Goal: Task Accomplishment & Management: Complete application form

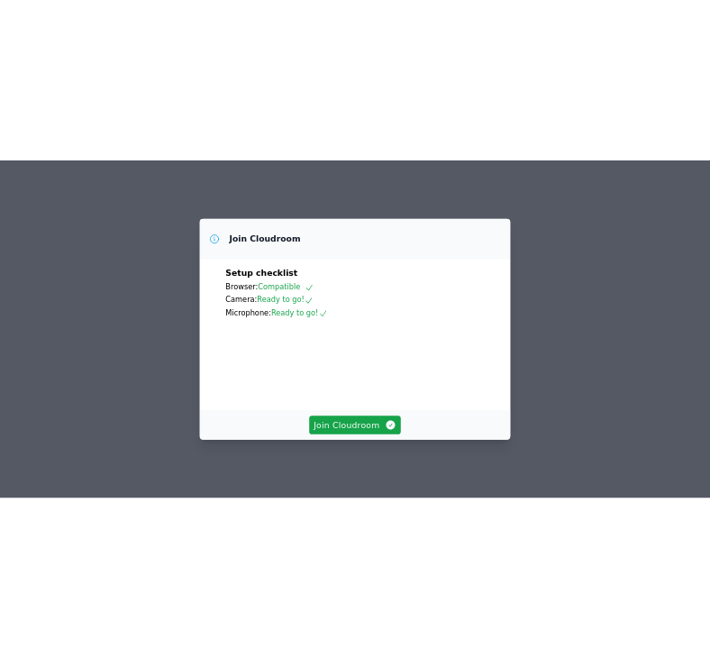
scroll to position [101, 0]
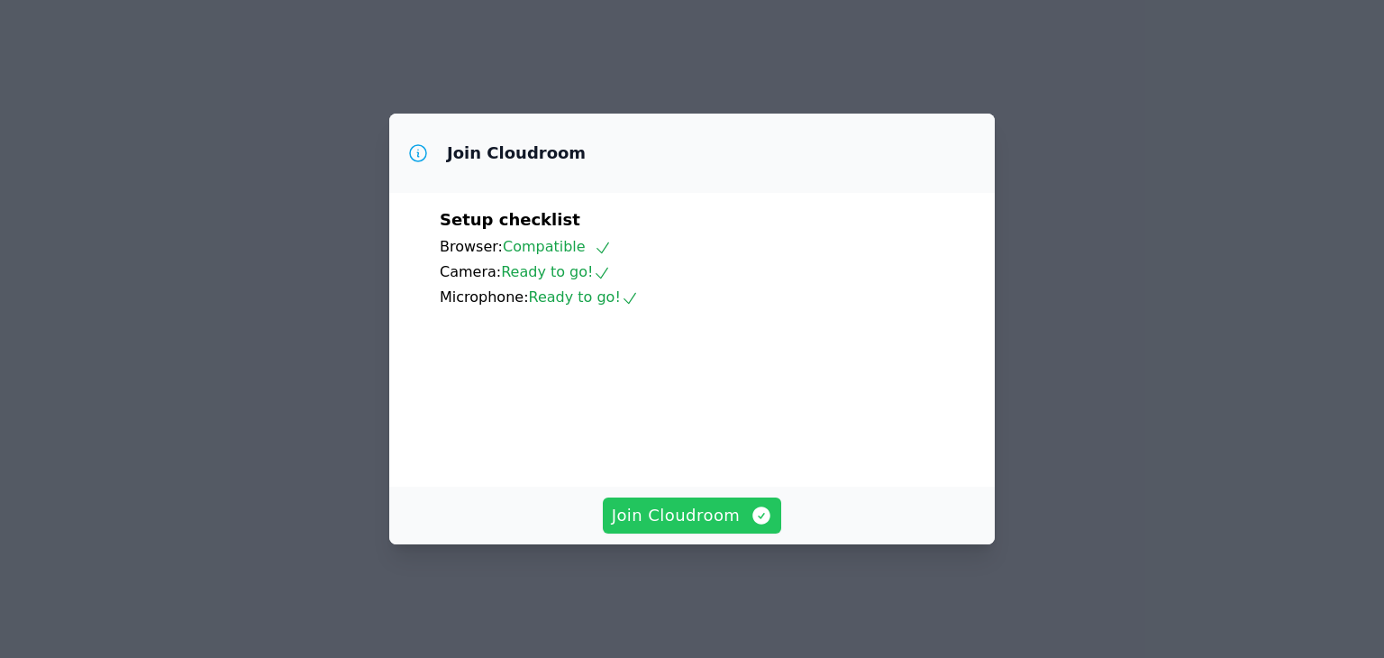
click at [689, 523] on span "Join Cloudroom" at bounding box center [692, 515] width 161 height 25
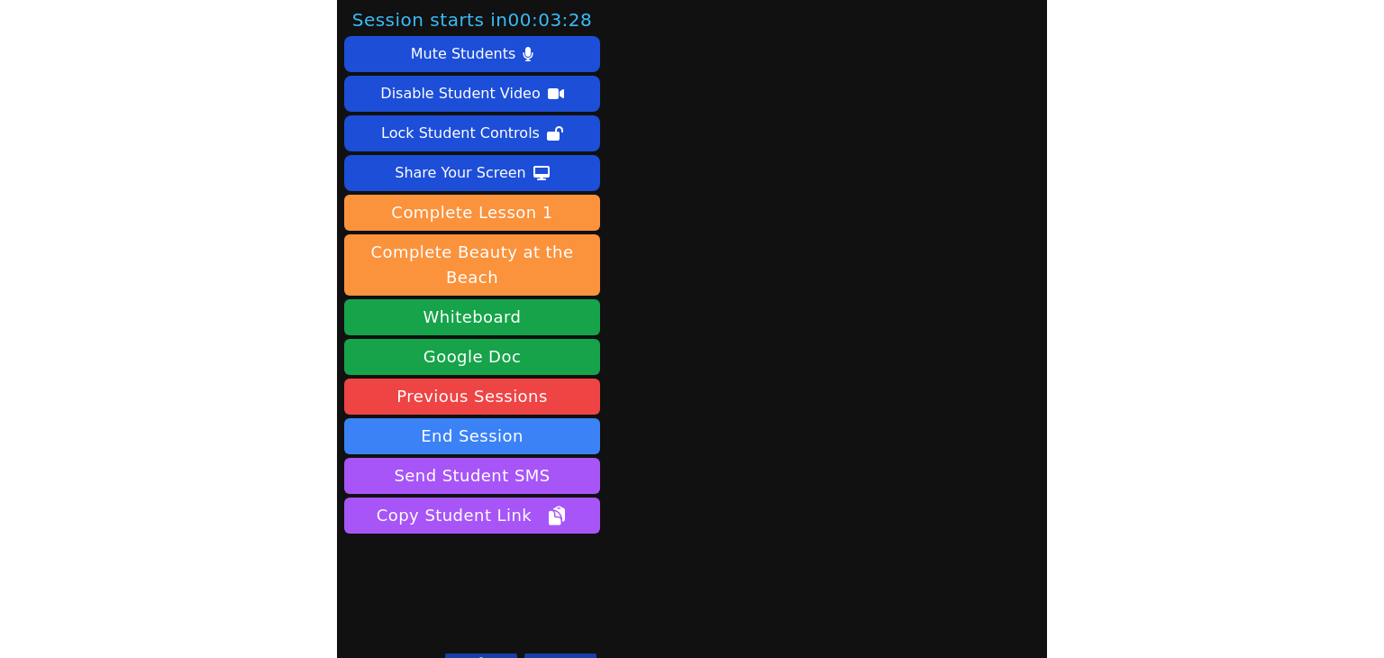
scroll to position [5, 0]
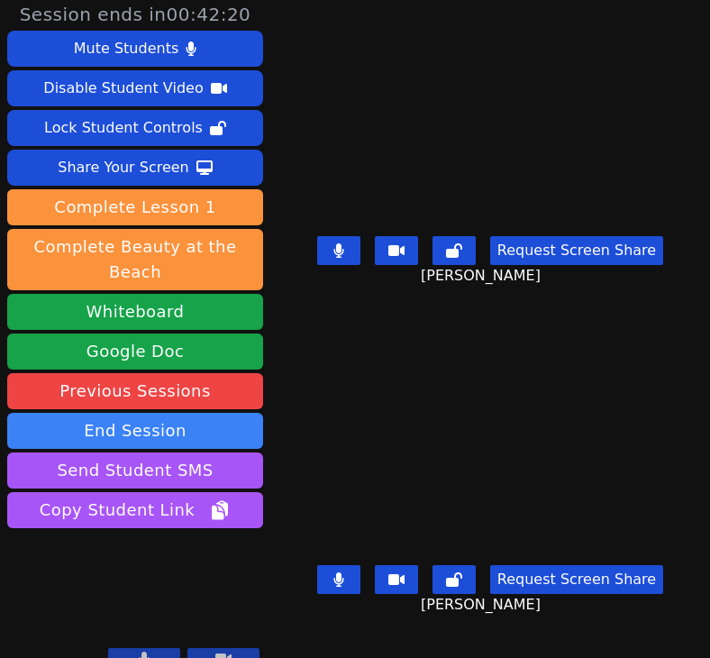
click at [146, 652] on icon at bounding box center [145, 659] width 10 height 14
click at [146, 652] on icon at bounding box center [144, 659] width 18 height 14
click at [339, 253] on icon at bounding box center [338, 250] width 11 height 14
click at [342, 581] on button at bounding box center [338, 579] width 43 height 29
click at [333, 575] on icon at bounding box center [339, 579] width 18 height 14
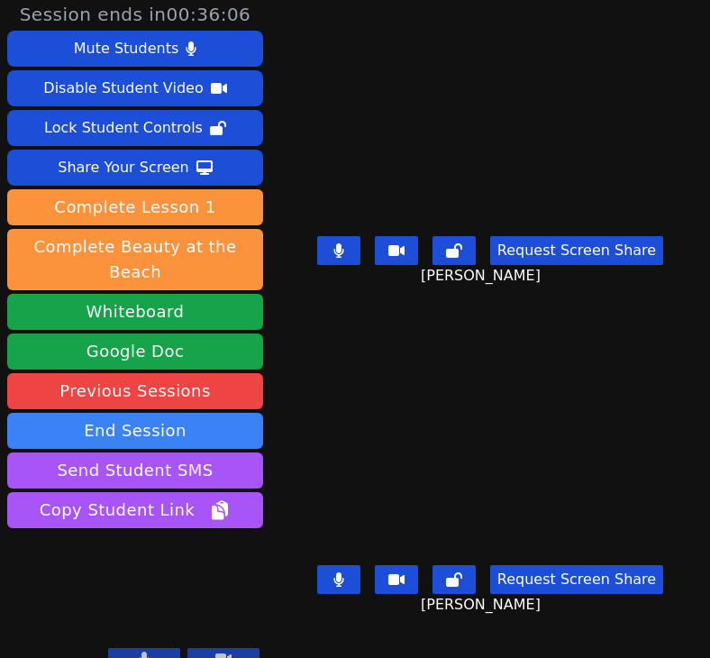
click at [342, 247] on button at bounding box center [338, 250] width 43 height 29
click at [333, 574] on icon at bounding box center [338, 579] width 11 height 14
click at [330, 583] on icon at bounding box center [339, 579] width 18 height 14
click at [346, 570] on button at bounding box center [338, 579] width 43 height 29
click at [332, 578] on icon at bounding box center [339, 579] width 18 height 14
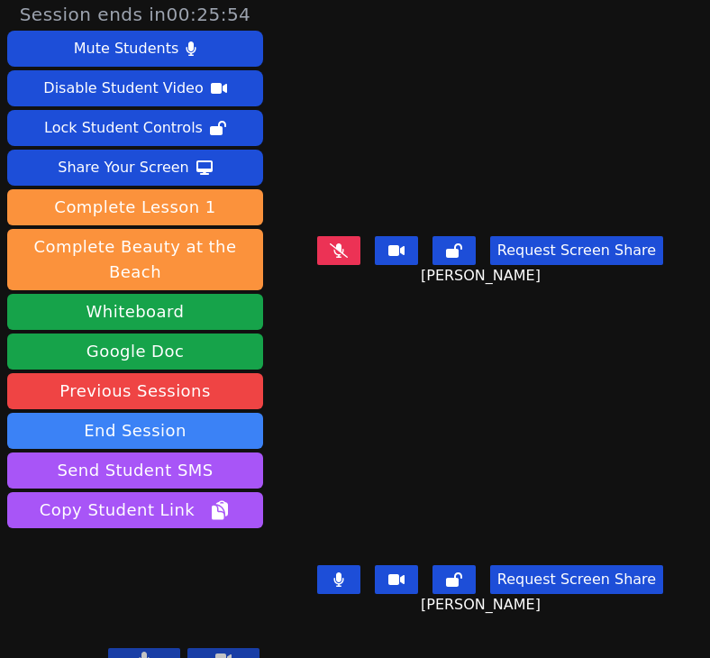
click at [341, 588] on button at bounding box center [338, 579] width 43 height 29
click at [337, 253] on icon at bounding box center [338, 250] width 10 height 14
click at [337, 581] on icon at bounding box center [339, 579] width 18 height 14
click at [331, 570] on button at bounding box center [338, 579] width 43 height 29
click at [338, 579] on icon at bounding box center [339, 579] width 18 height 14
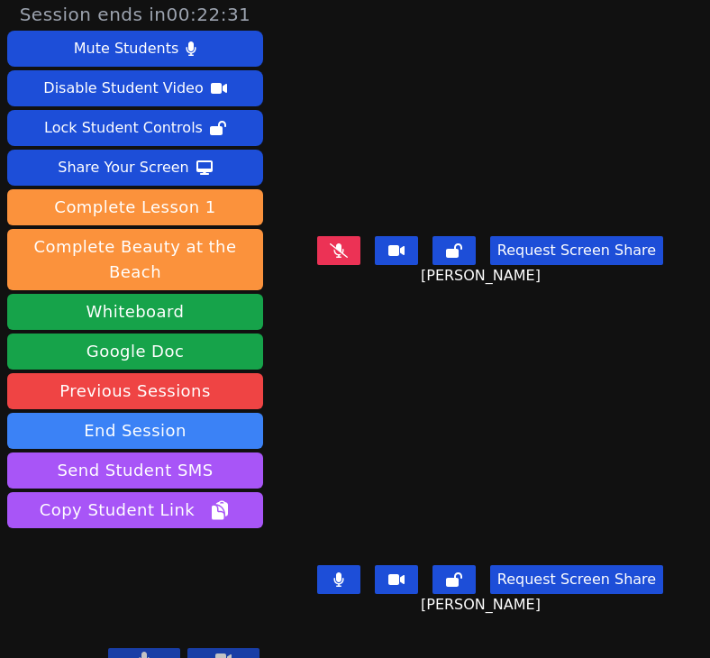
click at [339, 584] on icon at bounding box center [338, 579] width 11 height 14
click at [336, 580] on icon at bounding box center [339, 579] width 18 height 14
click at [342, 581] on button at bounding box center [338, 579] width 43 height 29
click at [342, 253] on icon at bounding box center [339, 250] width 18 height 14
click at [342, 261] on button at bounding box center [338, 250] width 43 height 29
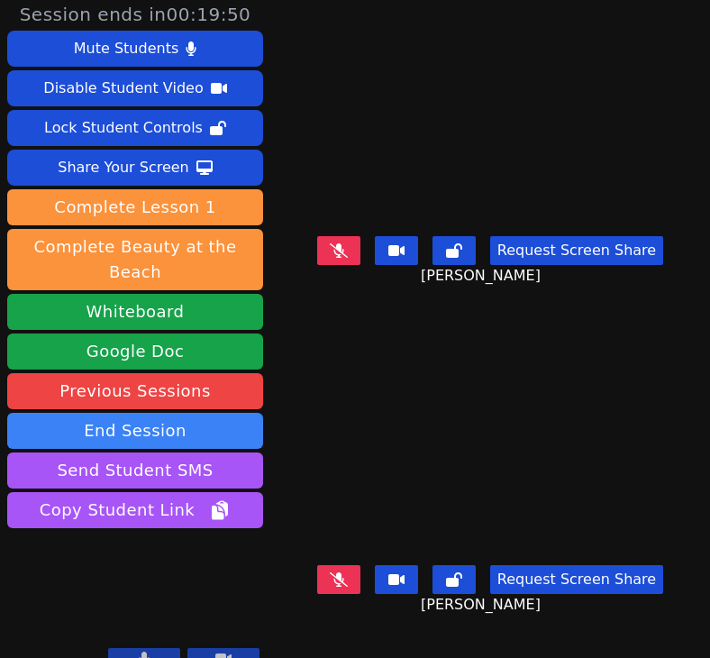
click at [334, 577] on icon at bounding box center [339, 579] width 18 height 14
click at [333, 576] on icon at bounding box center [338, 579] width 11 height 14
click at [337, 576] on icon at bounding box center [339, 579] width 18 height 14
click at [342, 585] on button at bounding box center [338, 579] width 43 height 29
click at [342, 585] on icon at bounding box center [339, 579] width 18 height 14
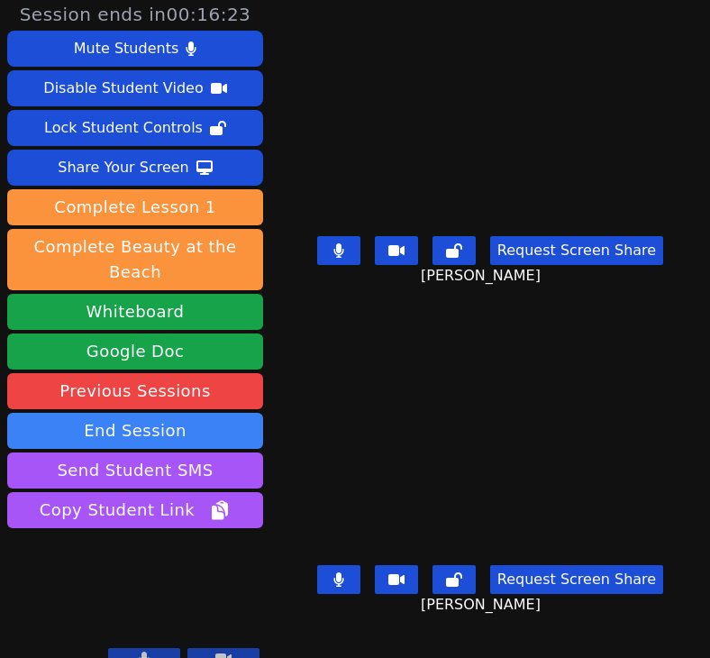
click at [342, 585] on button at bounding box center [338, 579] width 43 height 29
click at [334, 244] on button at bounding box center [338, 250] width 43 height 29
click at [335, 588] on button at bounding box center [338, 579] width 43 height 29
click at [339, 581] on icon at bounding box center [338, 579] width 10 height 14
click at [333, 253] on icon at bounding box center [338, 250] width 11 height 14
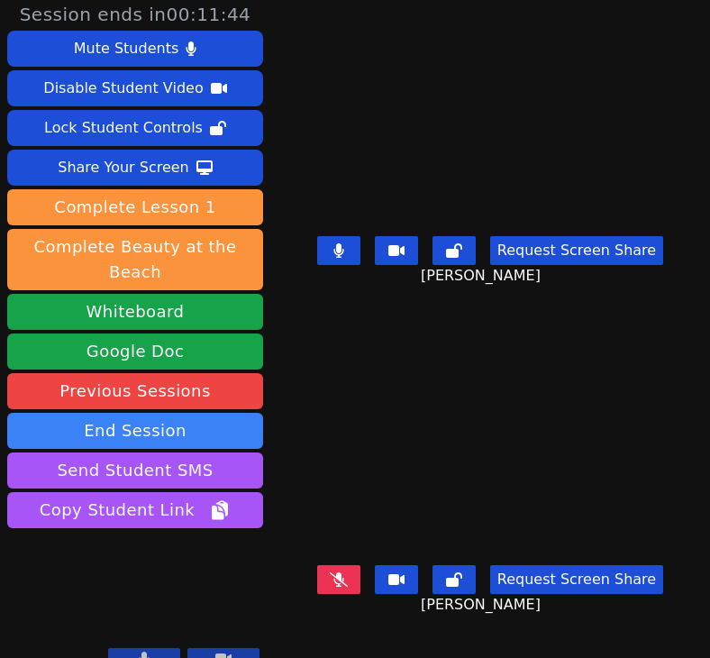
click at [338, 267] on body "Session ends in 00:11:44 Mute Students Disable Student Video Lock Student Contr…" at bounding box center [355, 329] width 710 height 658
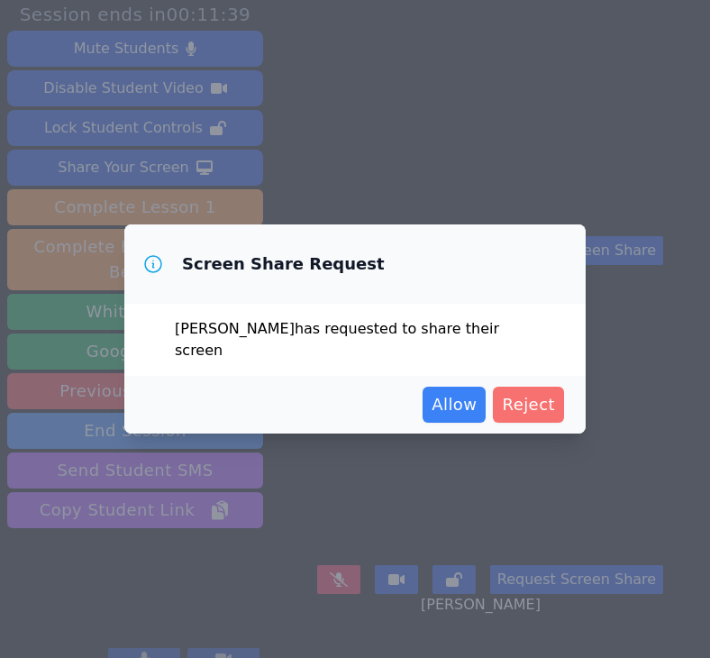
click at [521, 396] on span "Reject" at bounding box center [528, 404] width 53 height 25
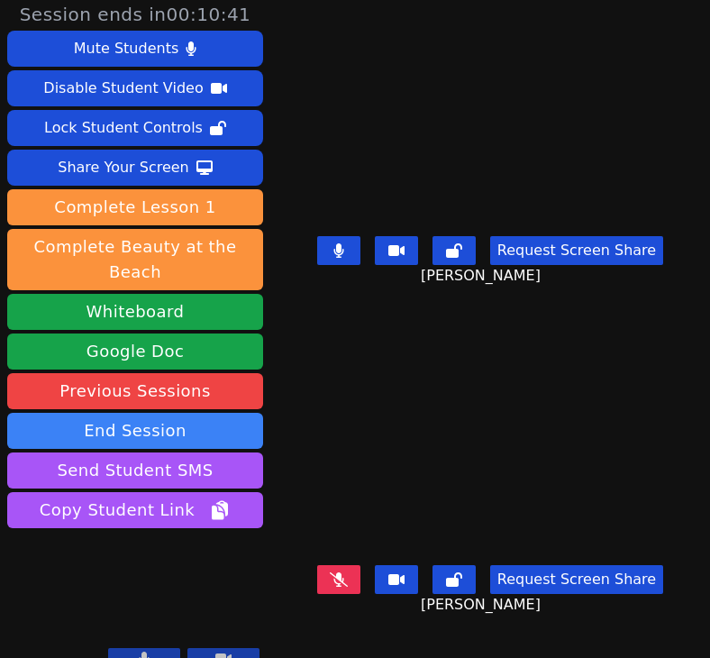
click at [333, 251] on icon at bounding box center [338, 250] width 10 height 14
click at [330, 580] on icon at bounding box center [339, 579] width 18 height 14
click at [335, 585] on icon at bounding box center [338, 579] width 10 height 14
click at [330, 264] on button at bounding box center [338, 250] width 43 height 29
click at [325, 251] on button at bounding box center [338, 250] width 43 height 29
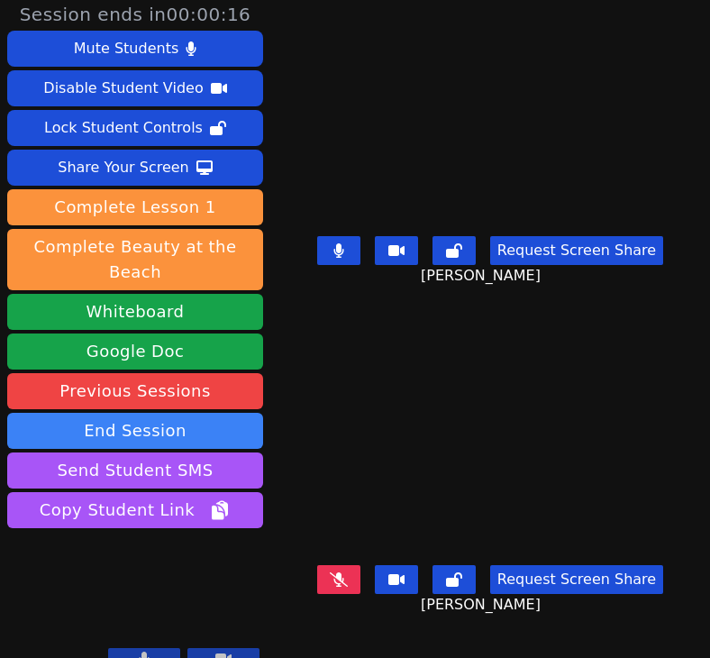
click at [320, 573] on button at bounding box center [338, 579] width 43 height 29
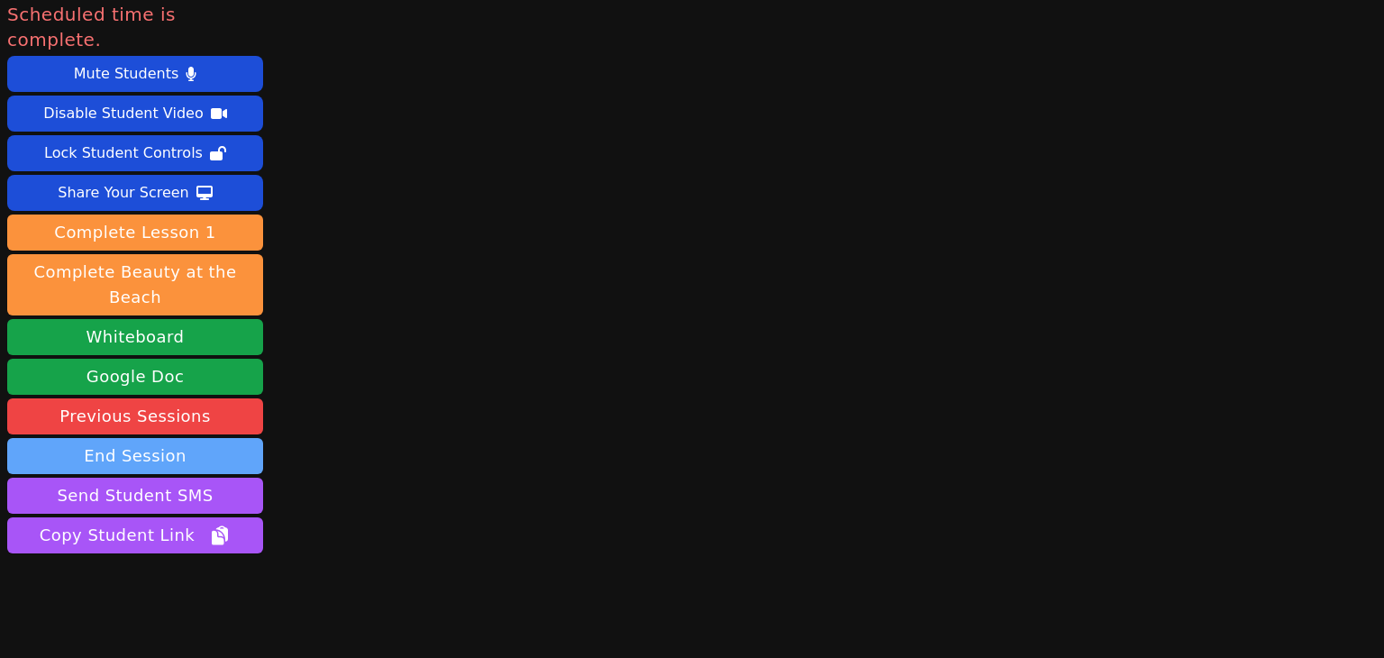
click at [152, 438] on button "End Session" at bounding box center [135, 456] width 256 height 36
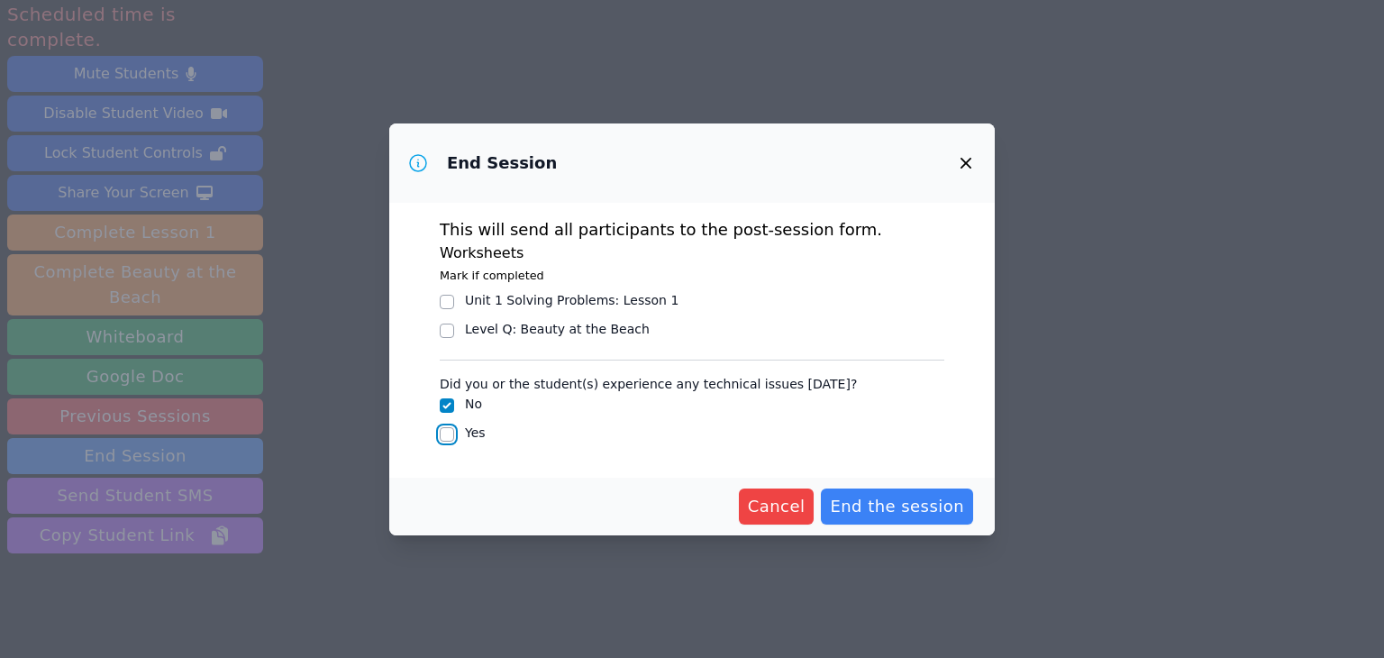
click at [449, 433] on input "Yes" at bounding box center [447, 434] width 14 height 14
checkbox input "true"
checkbox input "false"
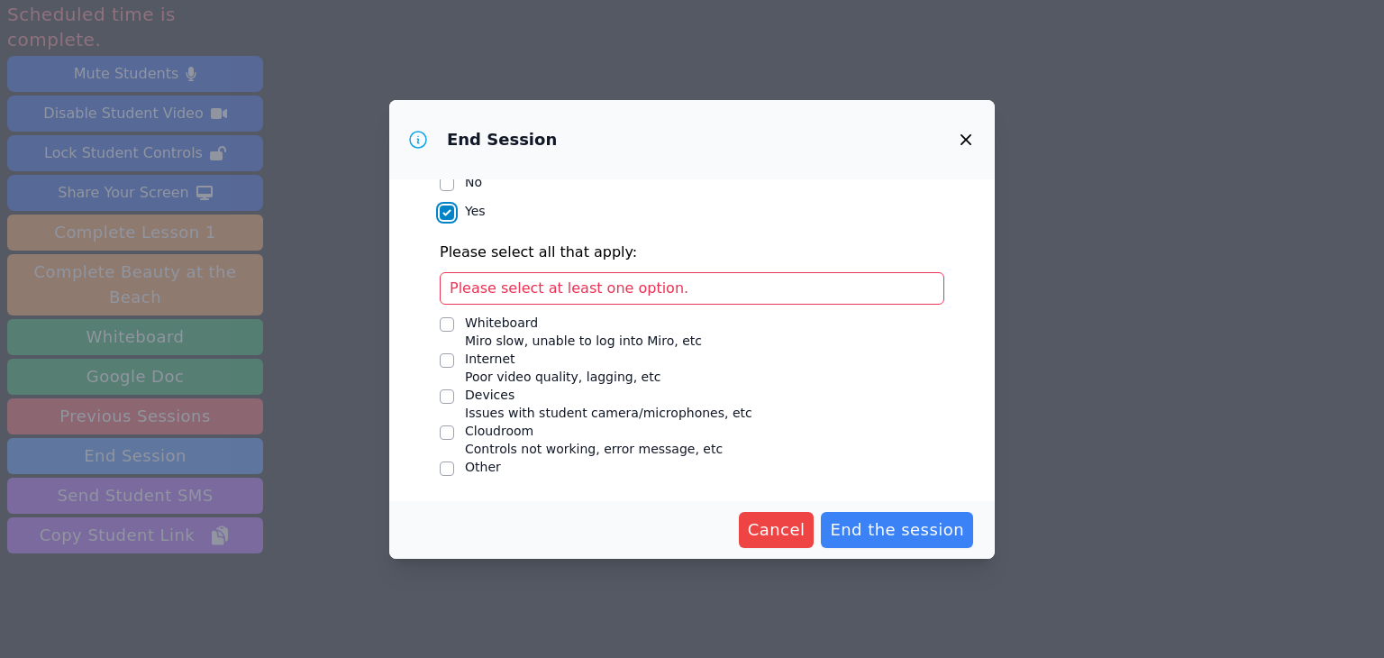
scroll to position [198, 0]
click at [447, 397] on input "Devices Issues with student camera/microphones, etc" at bounding box center [447, 396] width 14 height 14
checkbox input "true"
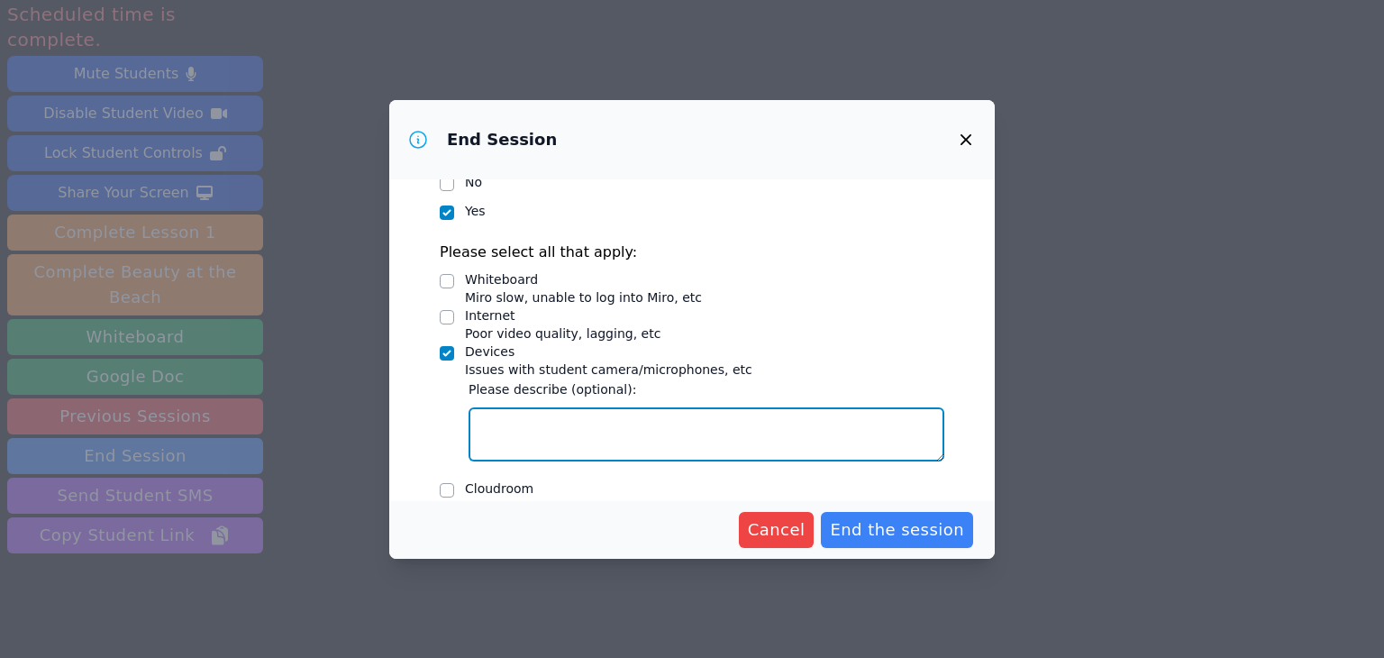
click at [510, 415] on textarea "Devices Issues with student camera/microphones, etc" at bounding box center [707, 434] width 476 height 54
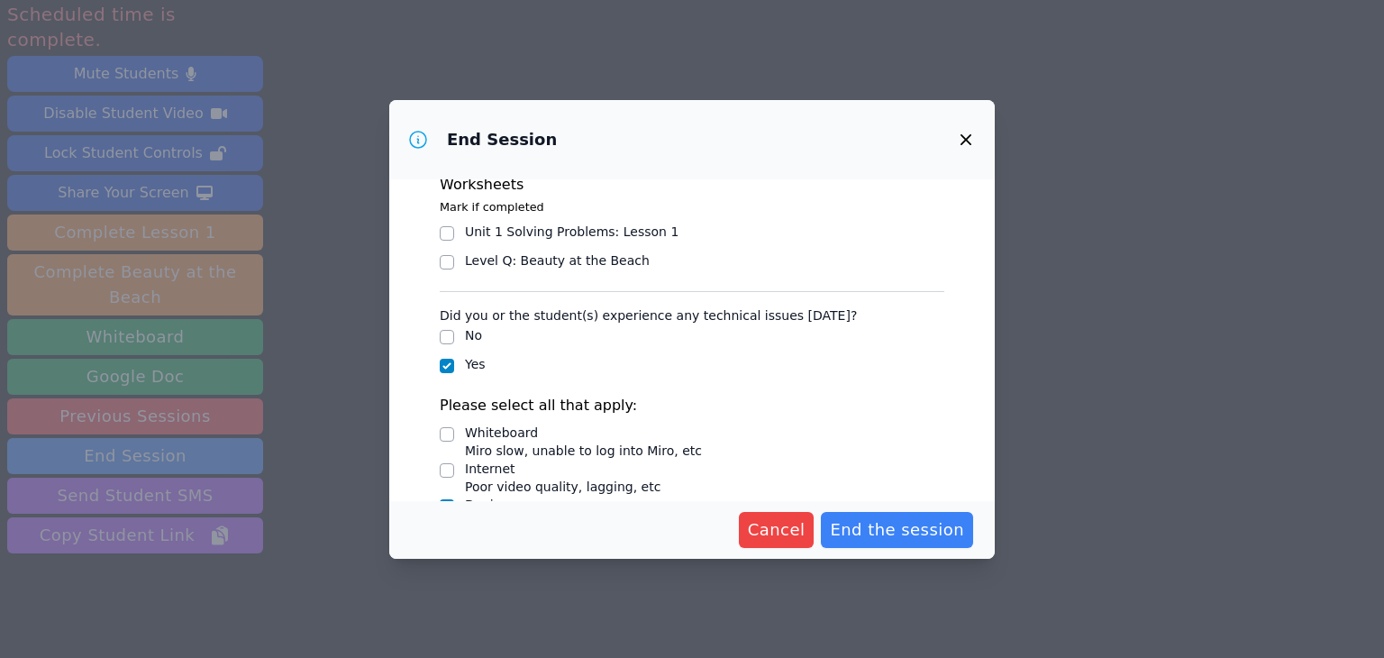
scroll to position [126, 0]
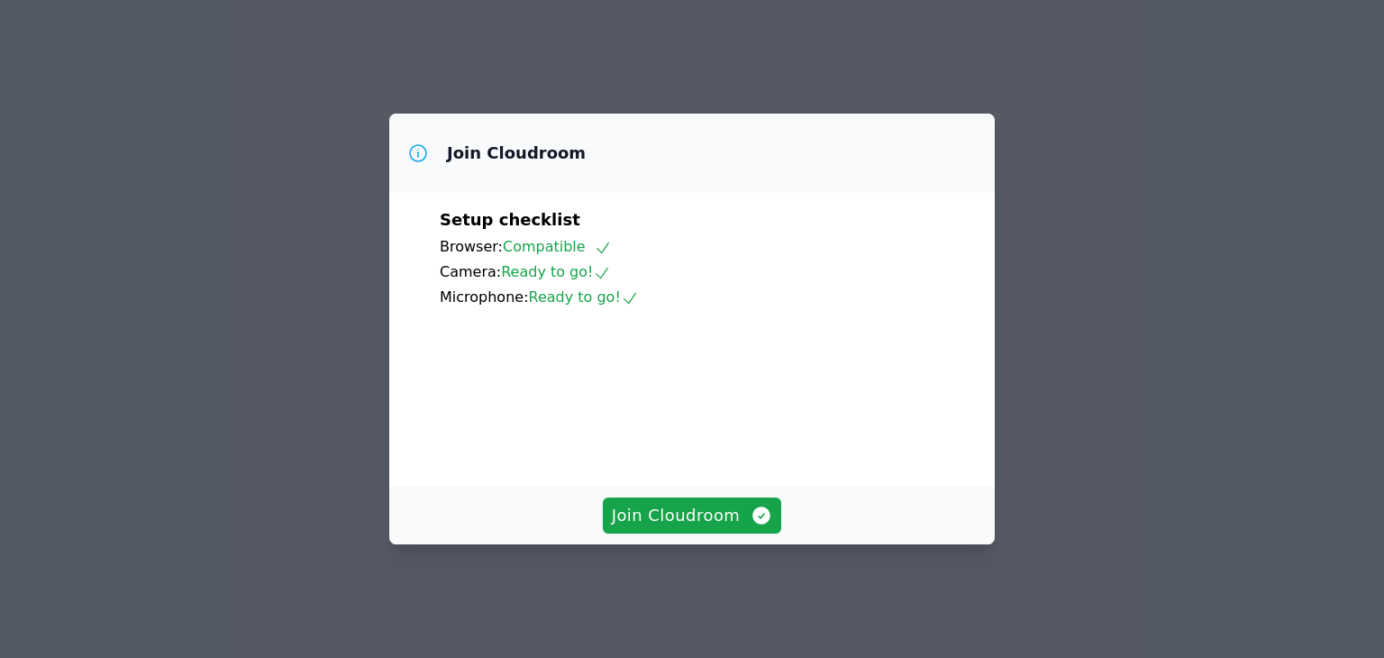
scroll to position [112, 0]
click at [678, 528] on span "Join Cloudroom" at bounding box center [692, 515] width 161 height 25
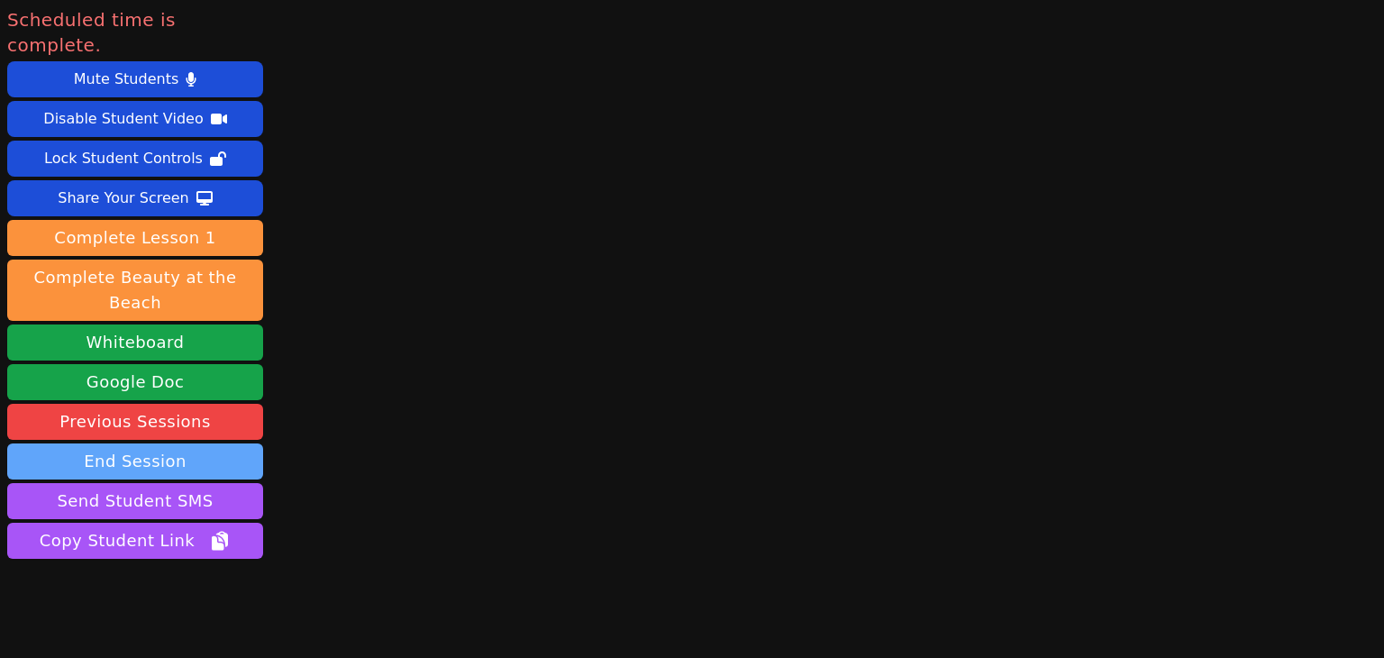
click at [133, 443] on button "End Session" at bounding box center [135, 461] width 256 height 36
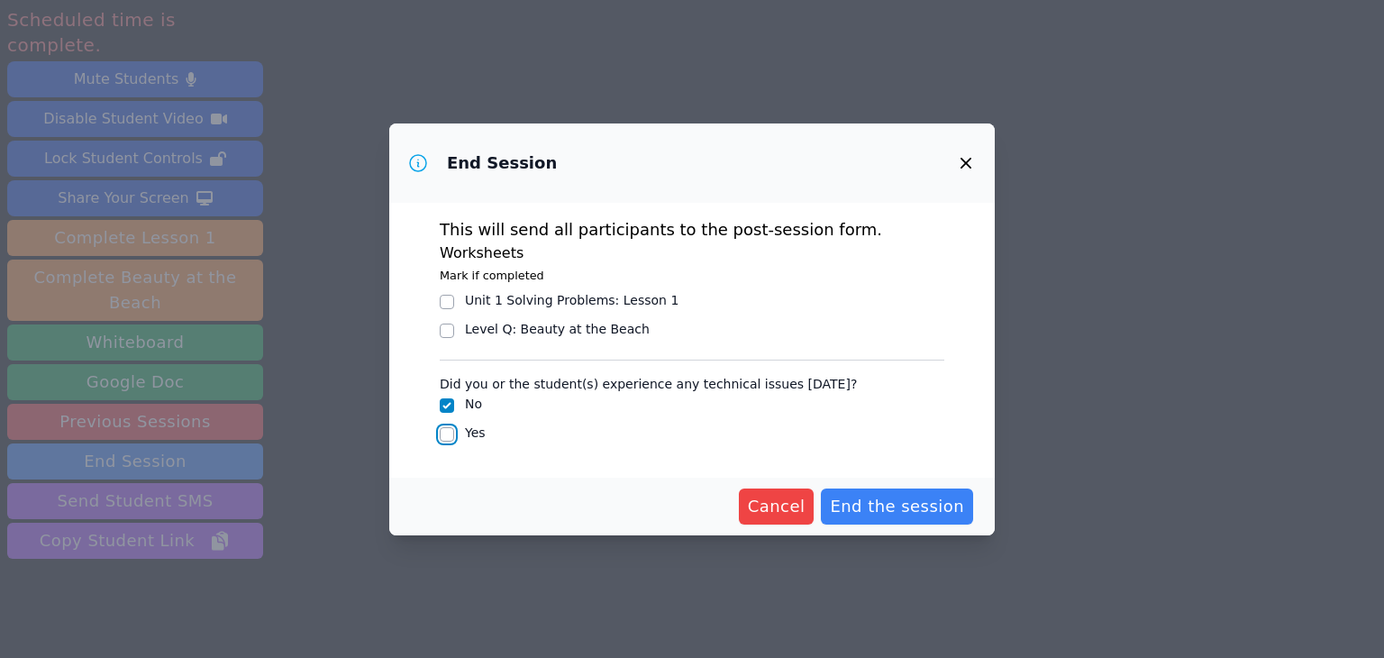
click at [451, 433] on input "Yes" at bounding box center [447, 434] width 14 height 14
checkbox input "true"
checkbox input "false"
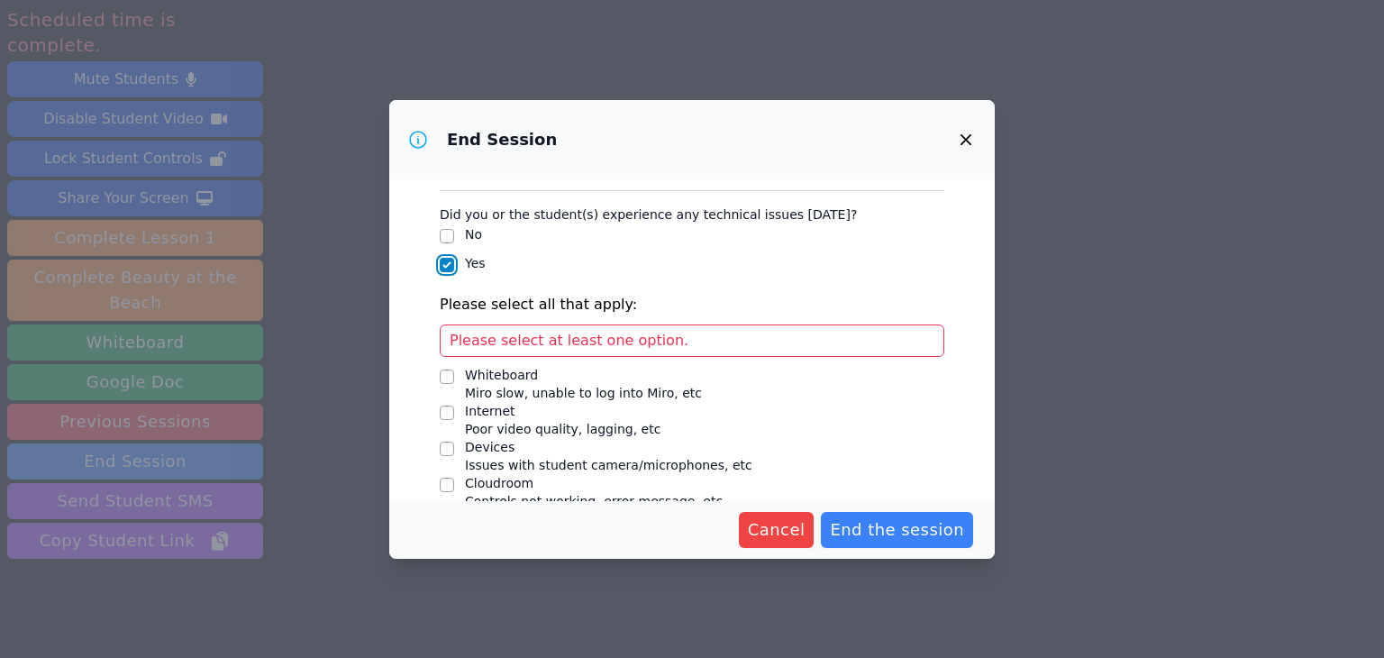
scroll to position [198, 0]
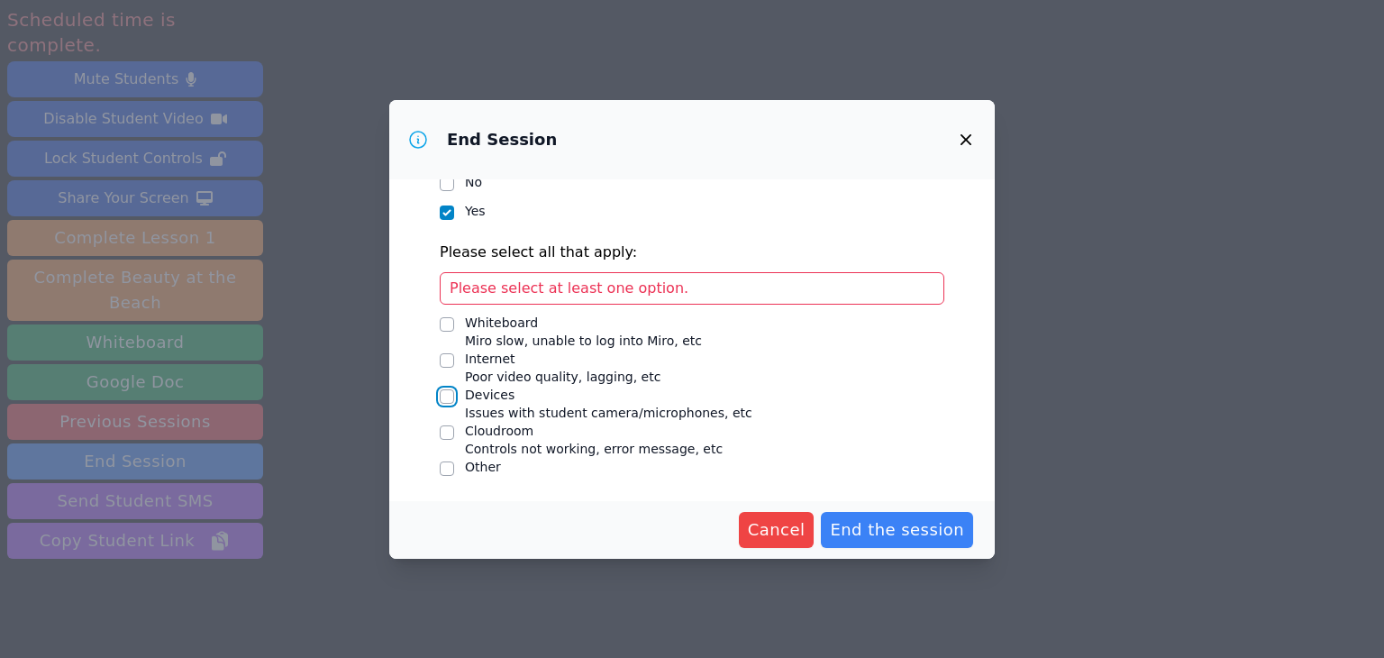
click at [452, 398] on input "Devices Issues with student camera/microphones, etc" at bounding box center [447, 396] width 14 height 14
checkbox input "true"
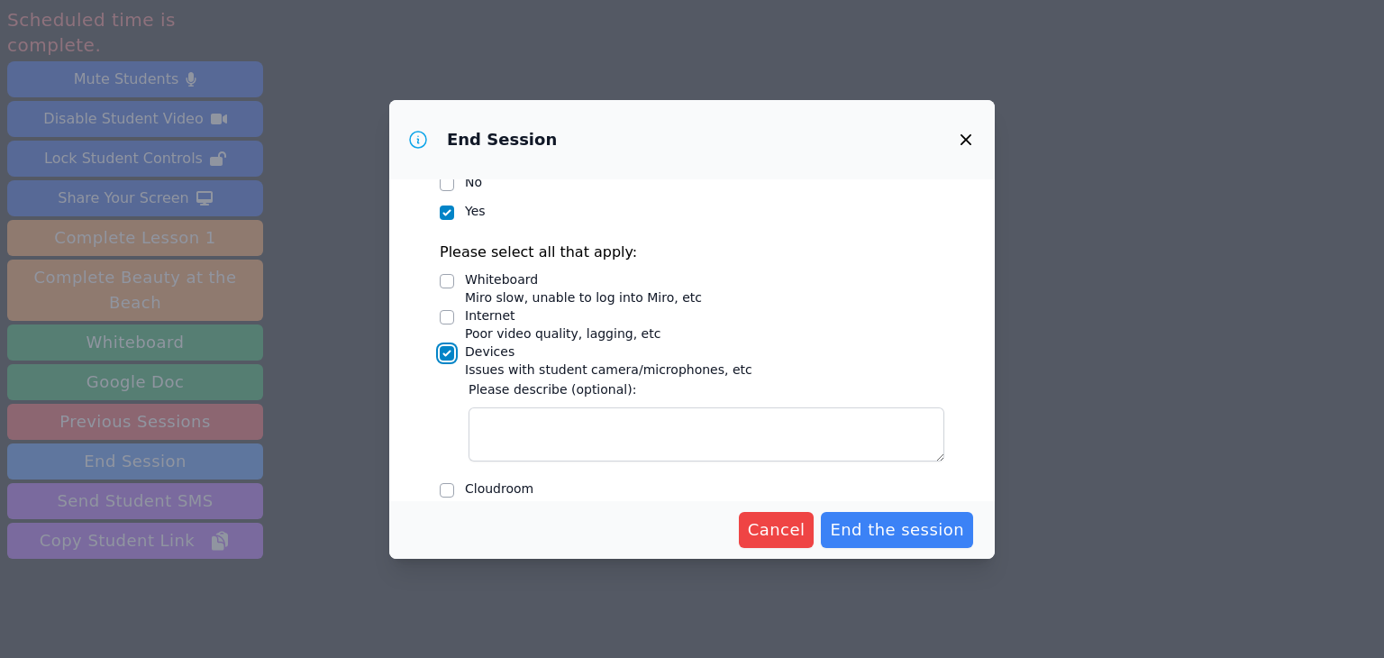
scroll to position [256, 0]
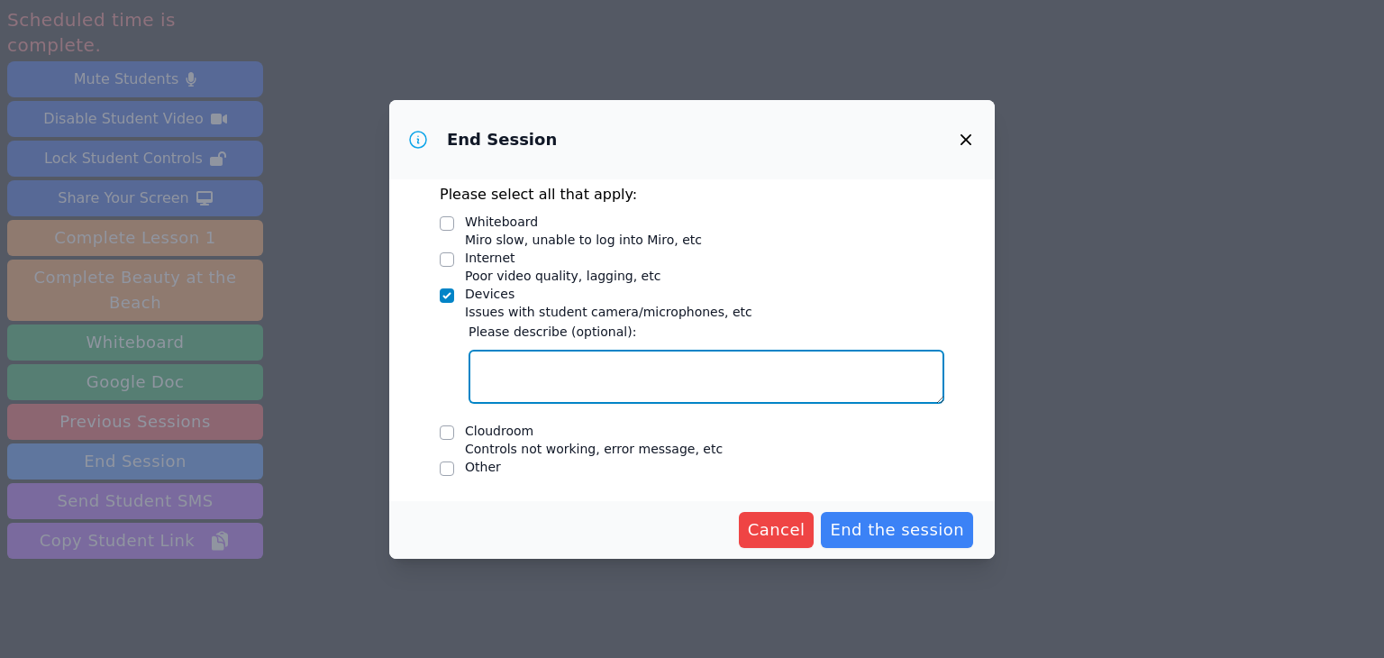
click at [551, 372] on textarea "Devices Issues with student camera/microphones, etc" at bounding box center [707, 377] width 476 height 54
click at [551, 372] on textarea "One student could not hear me at the start of class." at bounding box center [707, 377] width 476 height 54
click at [800, 376] on textarea "One student could not hear me at the start of class." at bounding box center [707, 377] width 476 height 54
type textarea "One student could not hear me at the start of class. Issue was resolved."
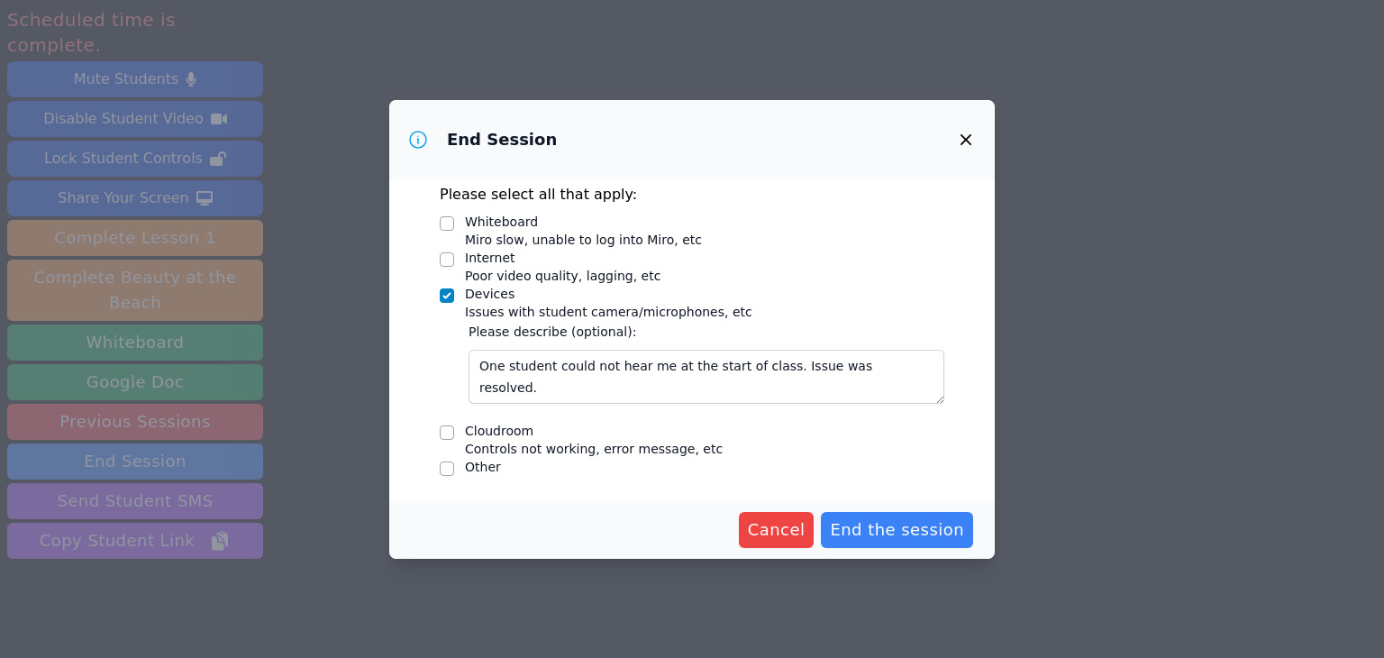
click at [455, 437] on div "Cloudroom Controls not working, error message, etc" at bounding box center [692, 440] width 505 height 36
click at [445, 434] on input "Cloudroom Controls not working, error message, etc" at bounding box center [447, 432] width 14 height 14
checkbox input "true"
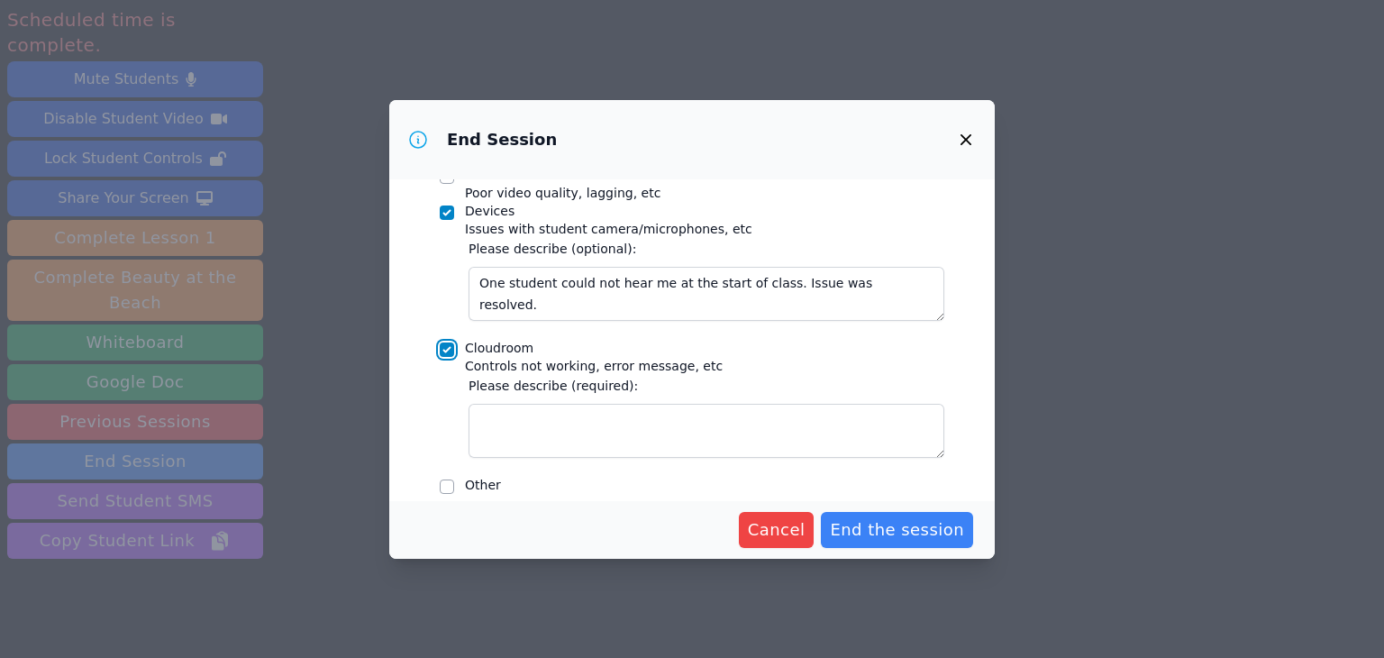
scroll to position [400, 0]
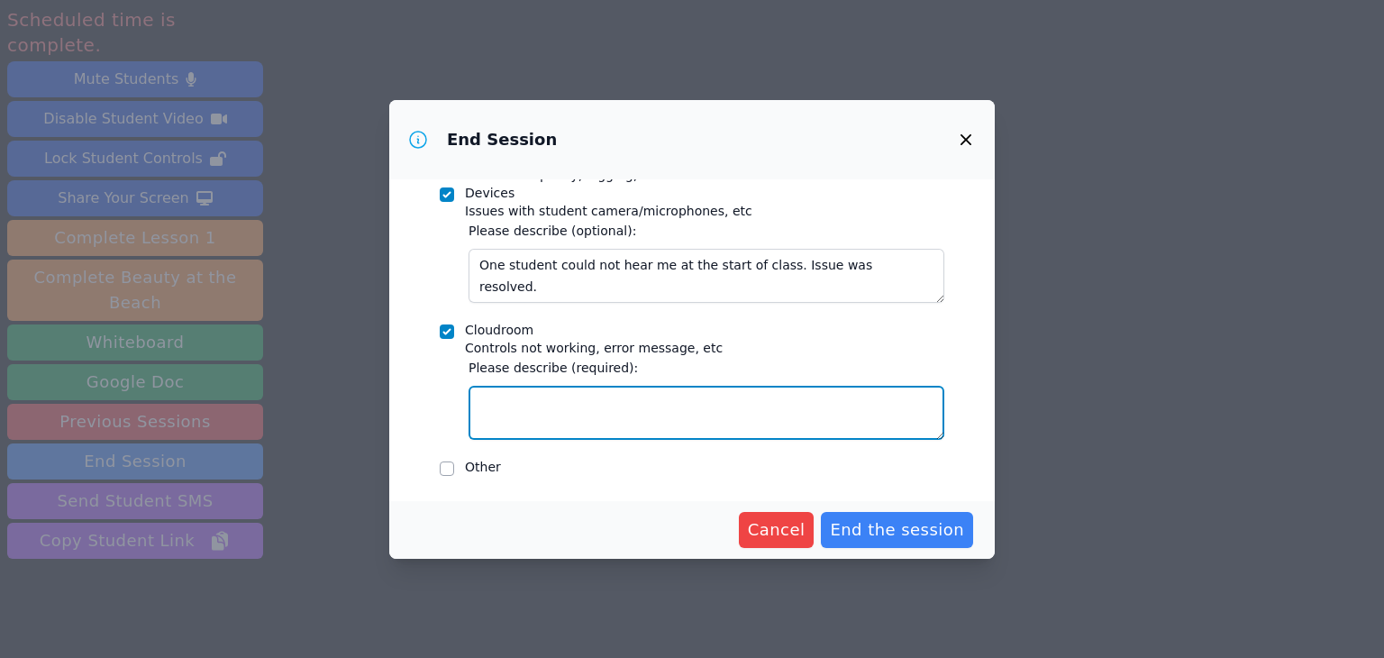
click at [515, 415] on textarea "Cloudroom Controls not working, error message, etc" at bounding box center [707, 413] width 476 height 54
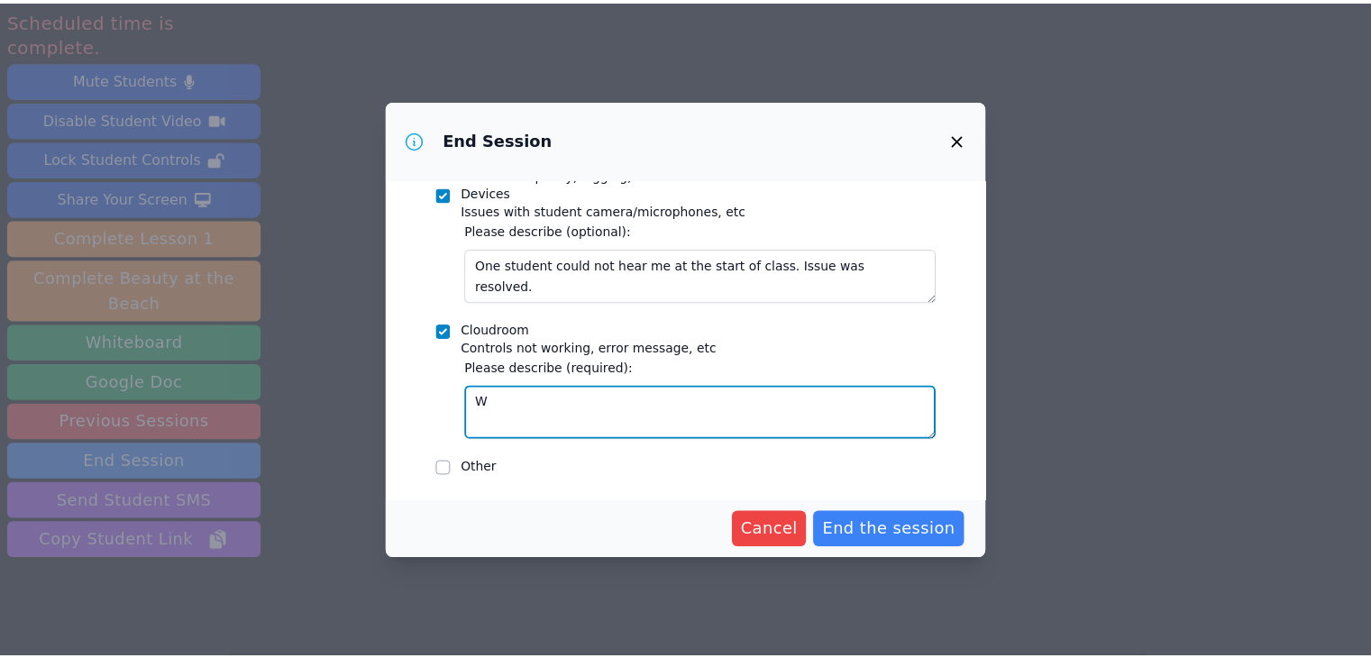
scroll to position [357, 0]
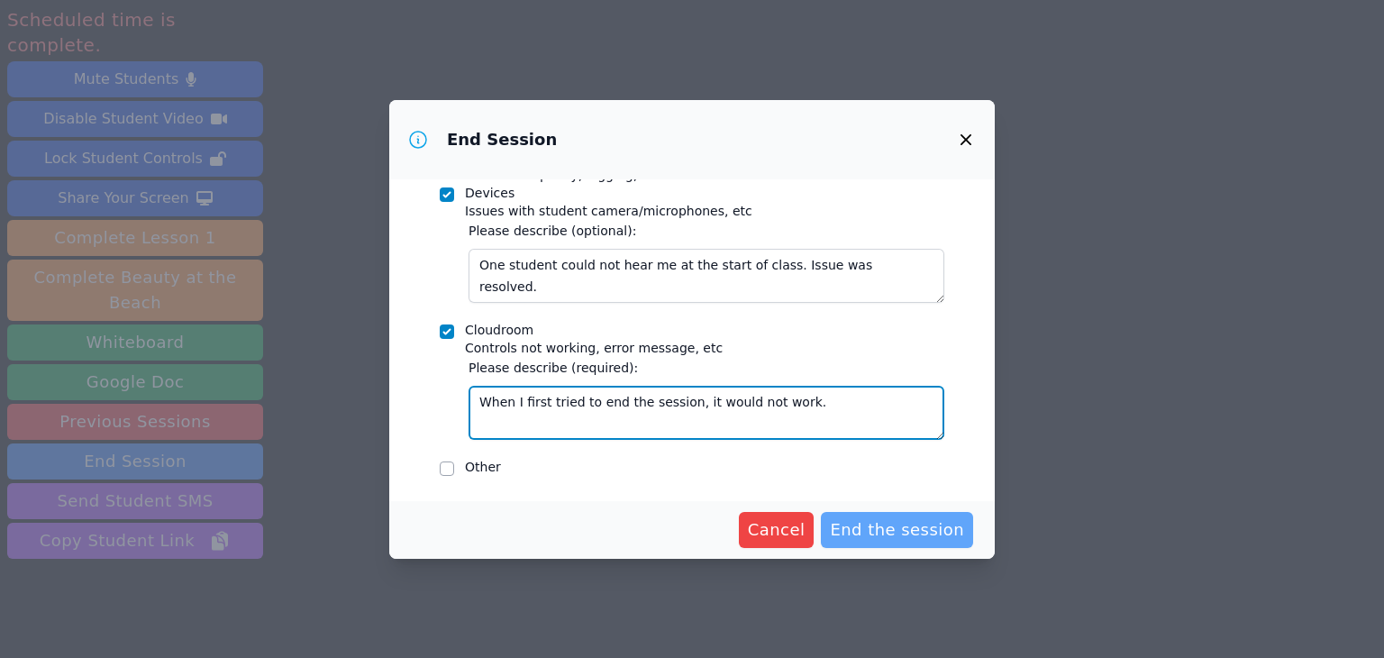
type textarea "When I first tried to end the session, it would not work."
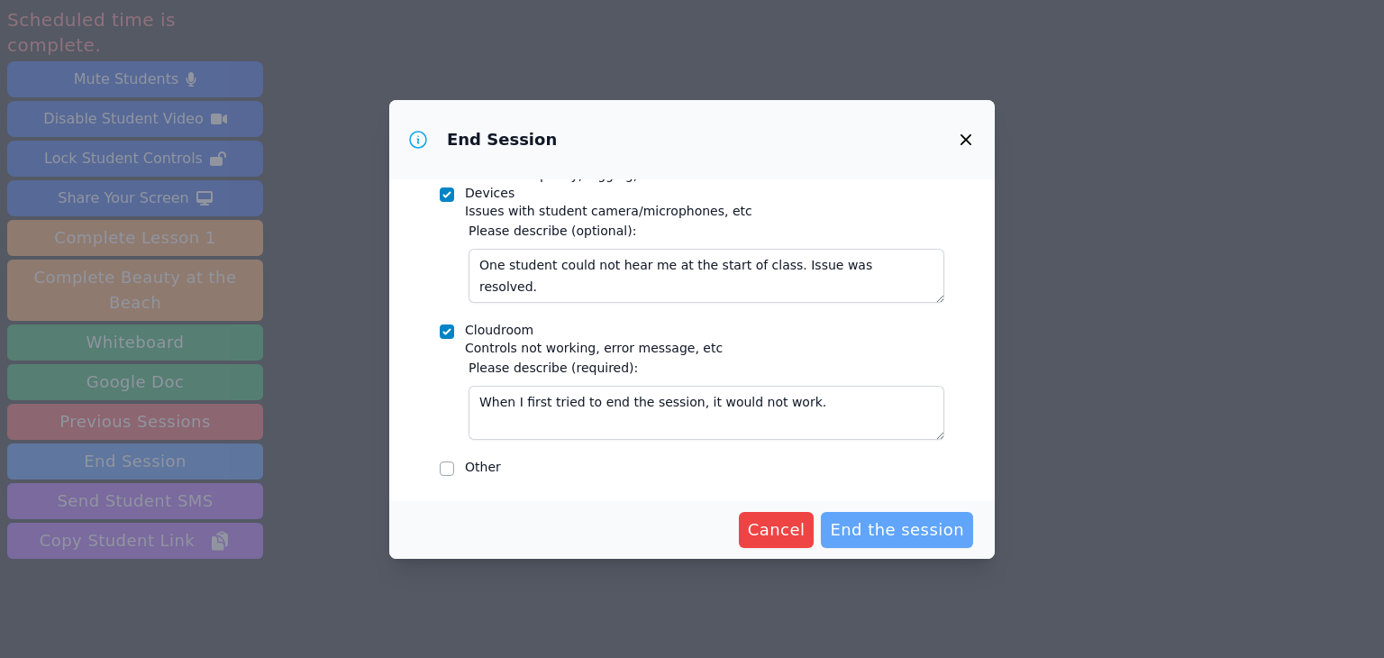
click at [880, 537] on span "End the session" at bounding box center [897, 529] width 134 height 25
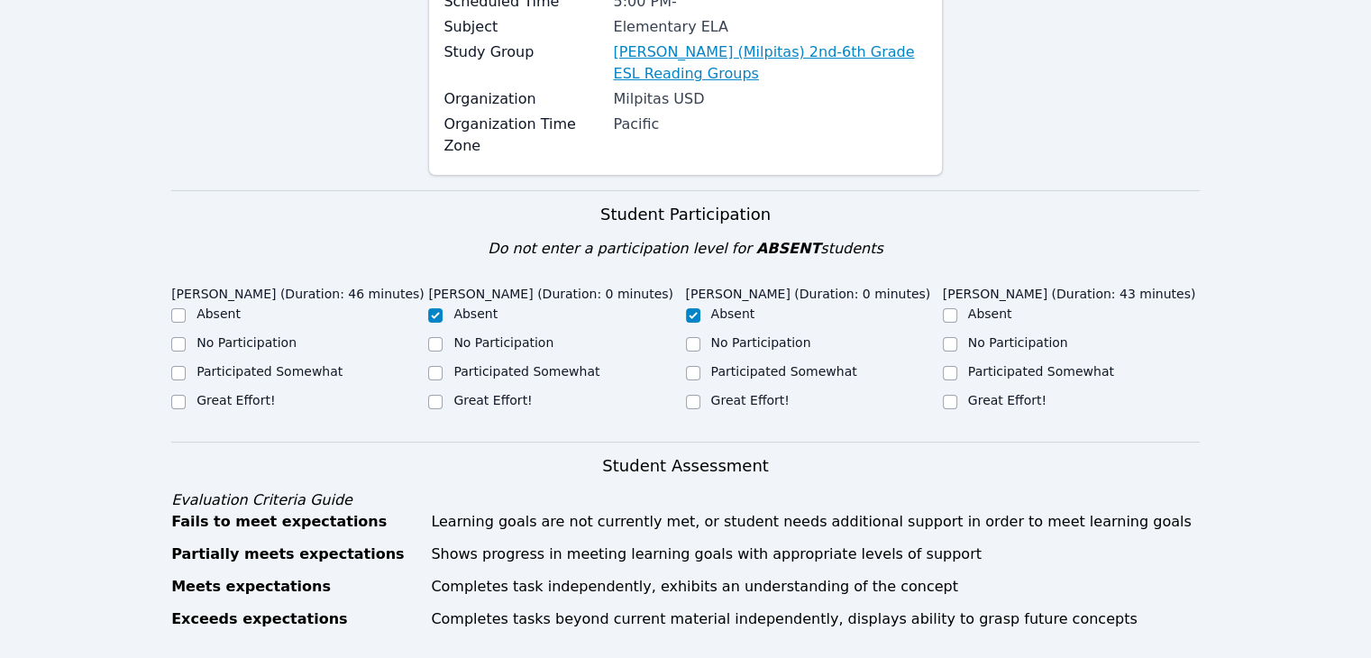
scroll to position [242, 0]
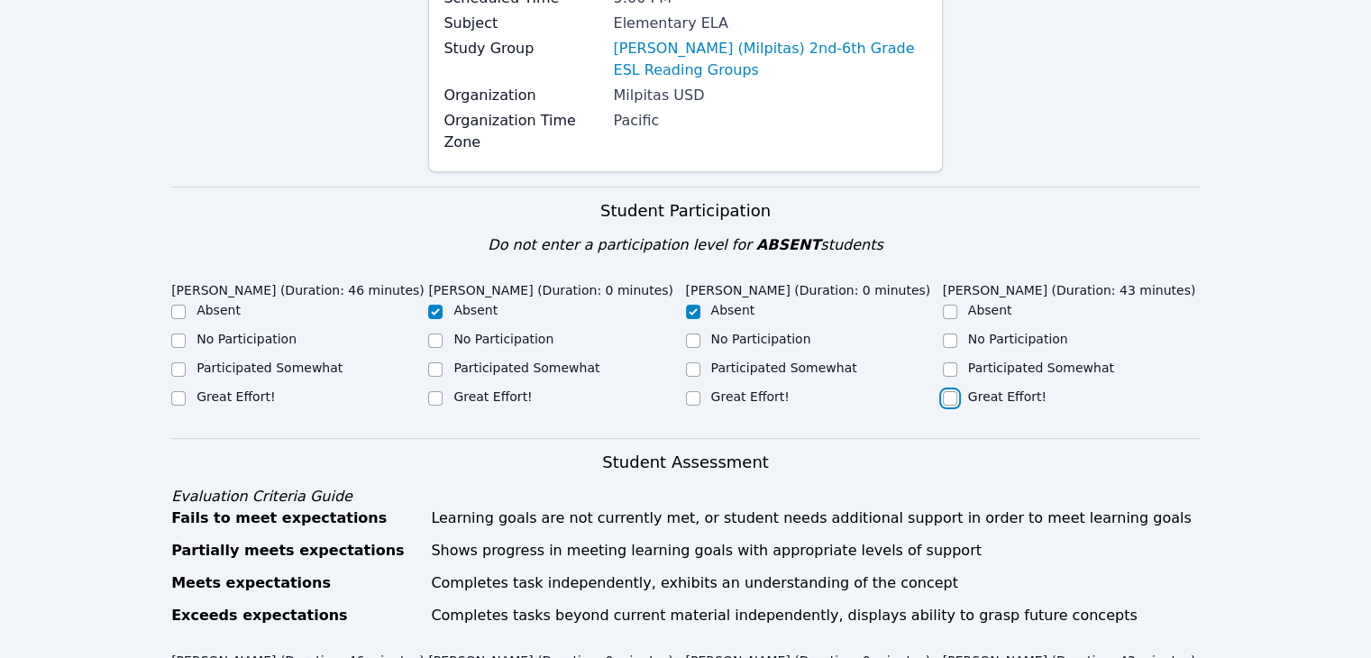
click at [950, 391] on input "Great Effort!" at bounding box center [950, 398] width 14 height 14
checkbox input "true"
click at [174, 391] on input "Great Effort!" at bounding box center [178, 398] width 14 height 14
checkbox input "true"
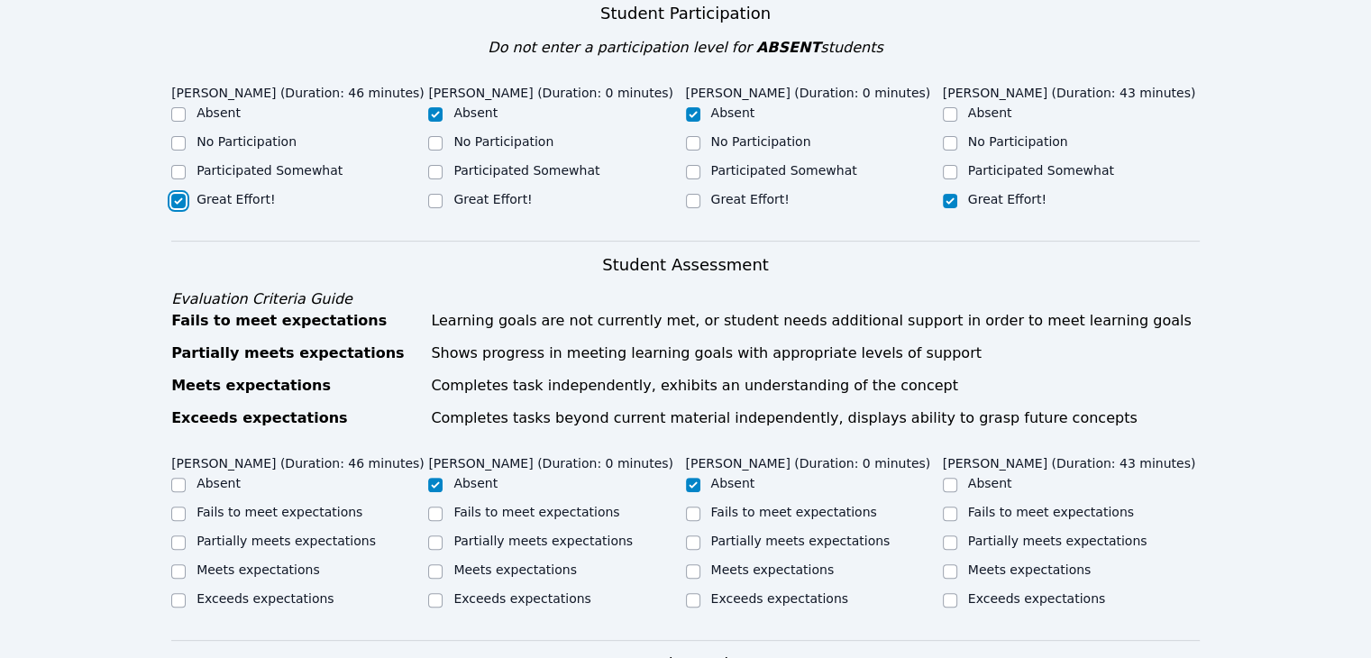
scroll to position [541, 0]
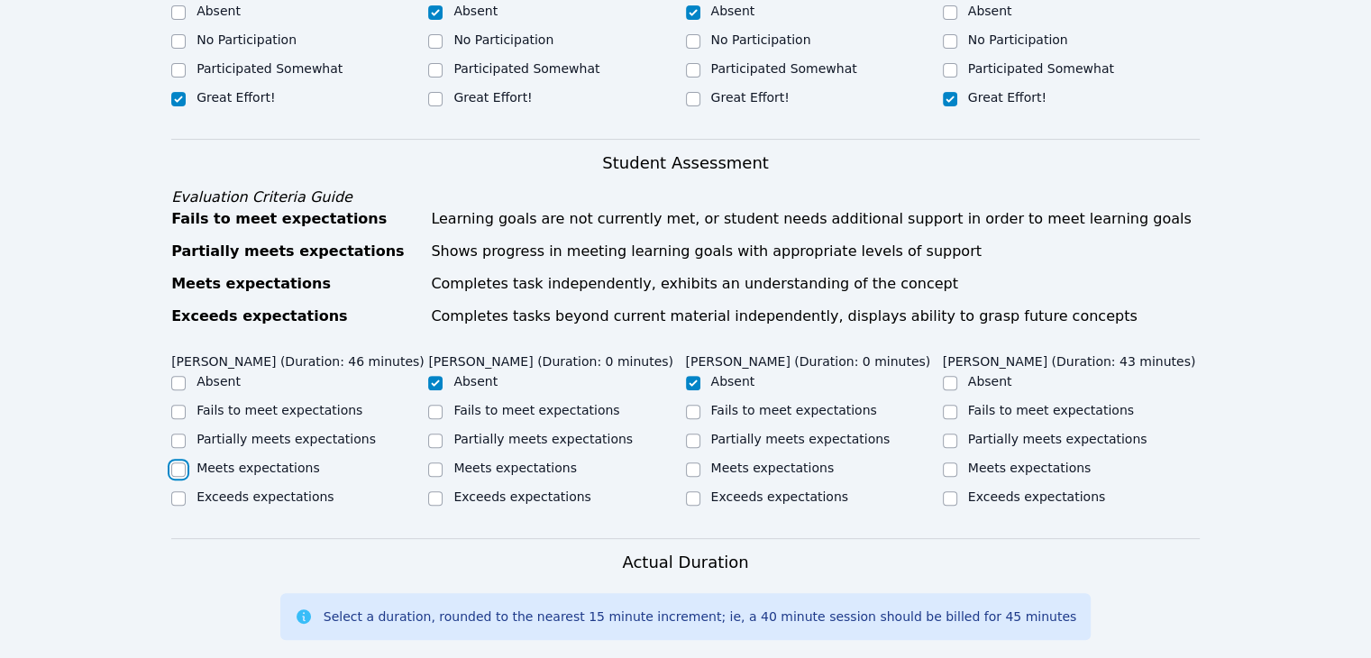
click at [180, 462] on input "Meets expectations" at bounding box center [178, 469] width 14 height 14
checkbox input "true"
click at [947, 462] on input "Meets expectations" at bounding box center [950, 469] width 14 height 14
checkbox input "true"
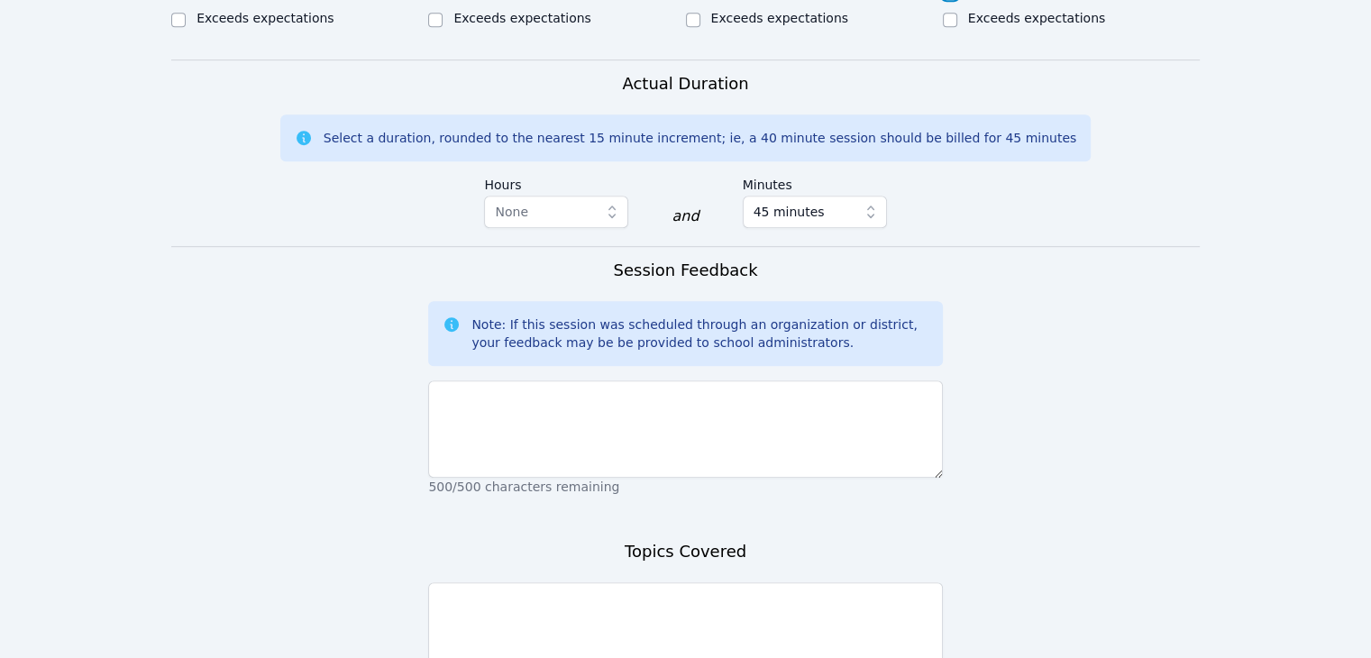
scroll to position [1022, 0]
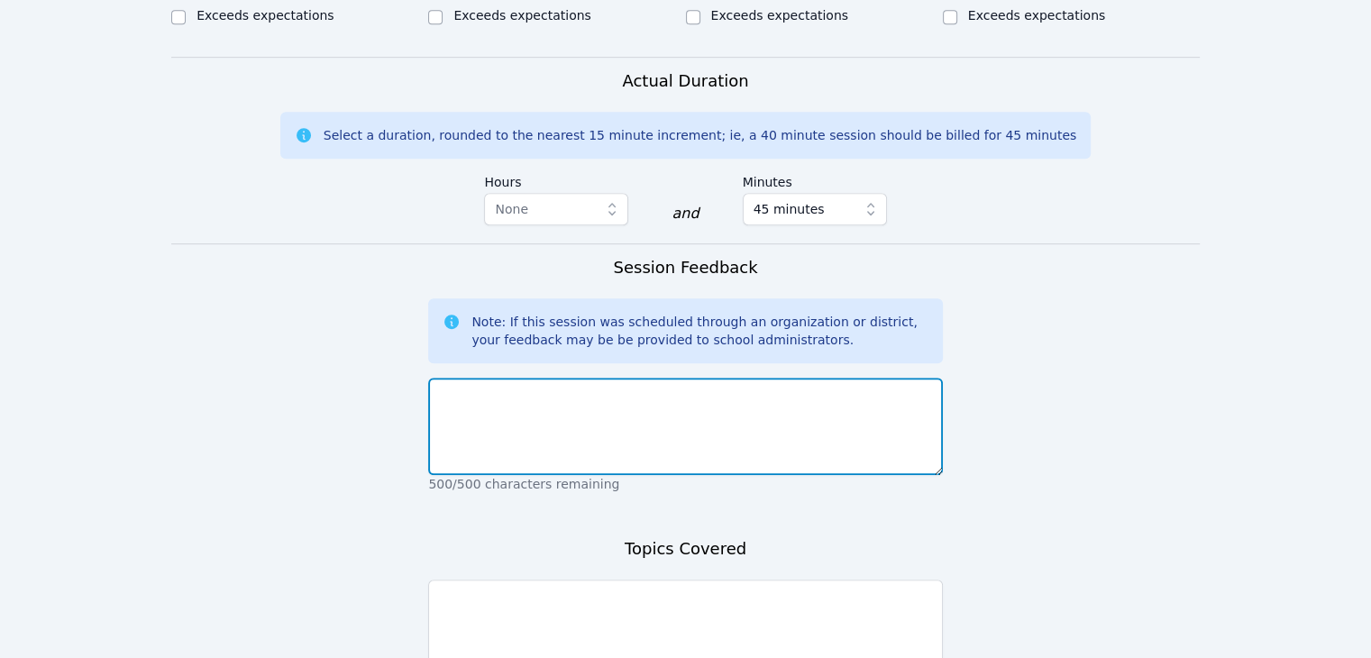
click at [649, 378] on textarea at bounding box center [685, 426] width 514 height 97
type textarea "I"
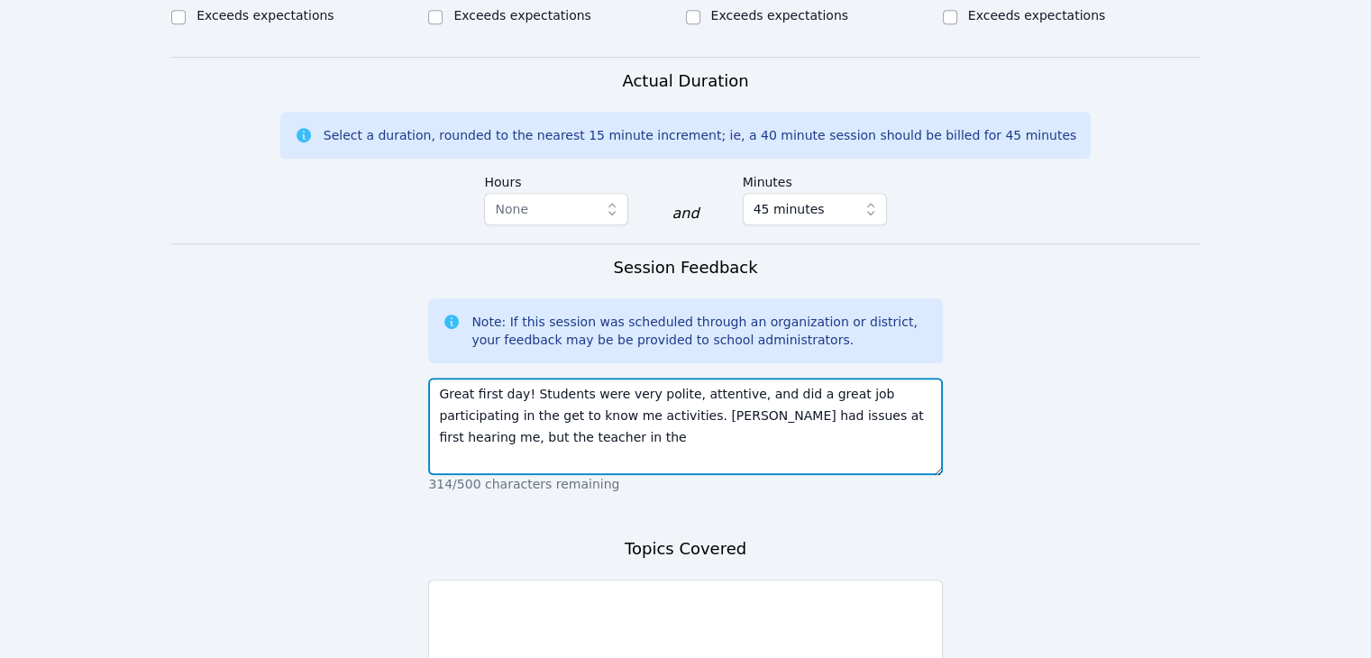
click at [878, 394] on textarea "Great first day! Students were very polite, attentive, and did a great job part…" at bounding box center [685, 426] width 514 height 97
click at [659, 415] on textarea "Great first day! Students were very polite, attentive, and did a great job part…" at bounding box center [685, 426] width 514 height 97
click at [932, 398] on textarea "Great first day! Students were very polite, attentive, and did a great job part…" at bounding box center [685, 426] width 514 height 97
click at [722, 421] on textarea "Great first day! Students were very polite, attentive, and did a great job part…" at bounding box center [685, 426] width 514 height 97
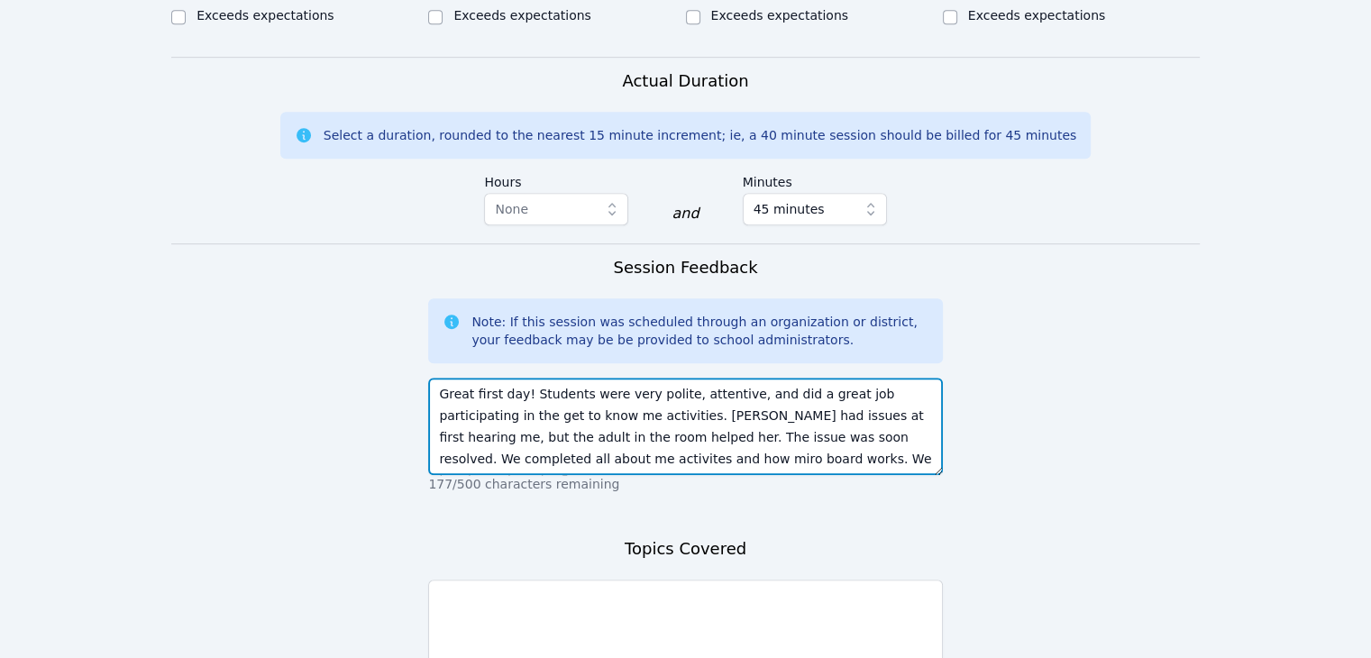
click at [768, 438] on textarea "Great first day! Students were very polite, attentive, and did a great job part…" at bounding box center [685, 426] width 514 height 97
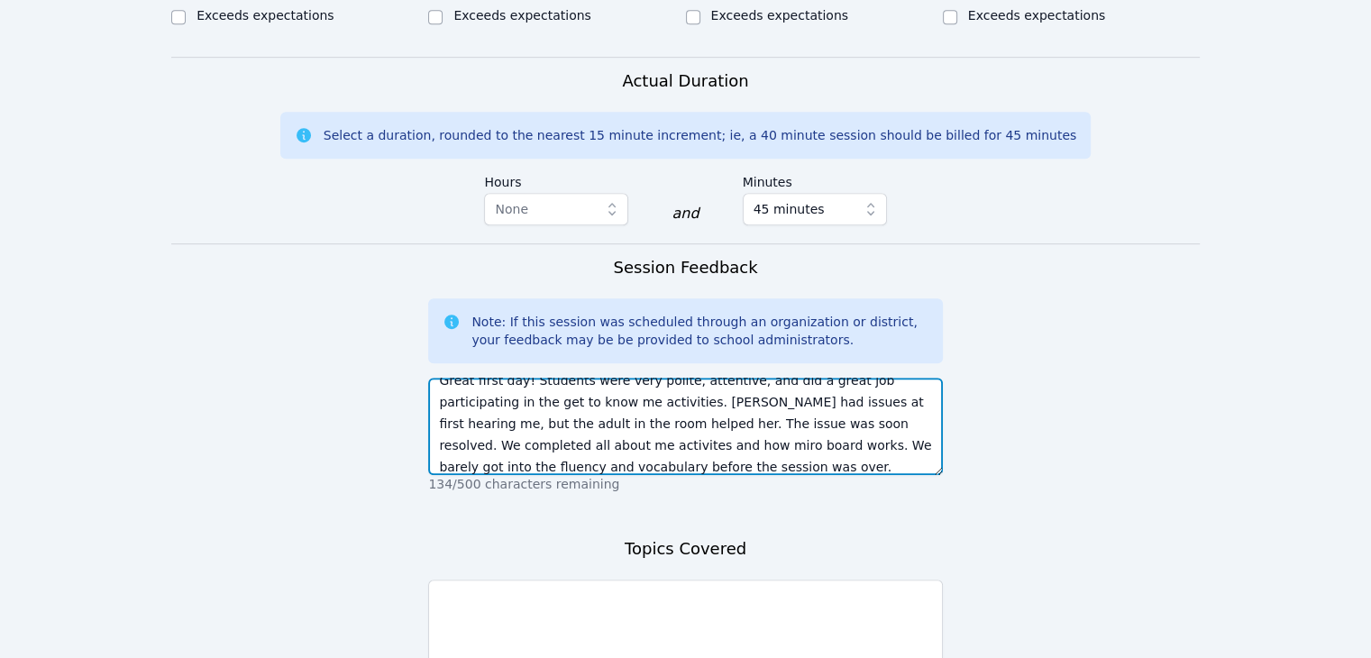
scroll to position [22, 0]
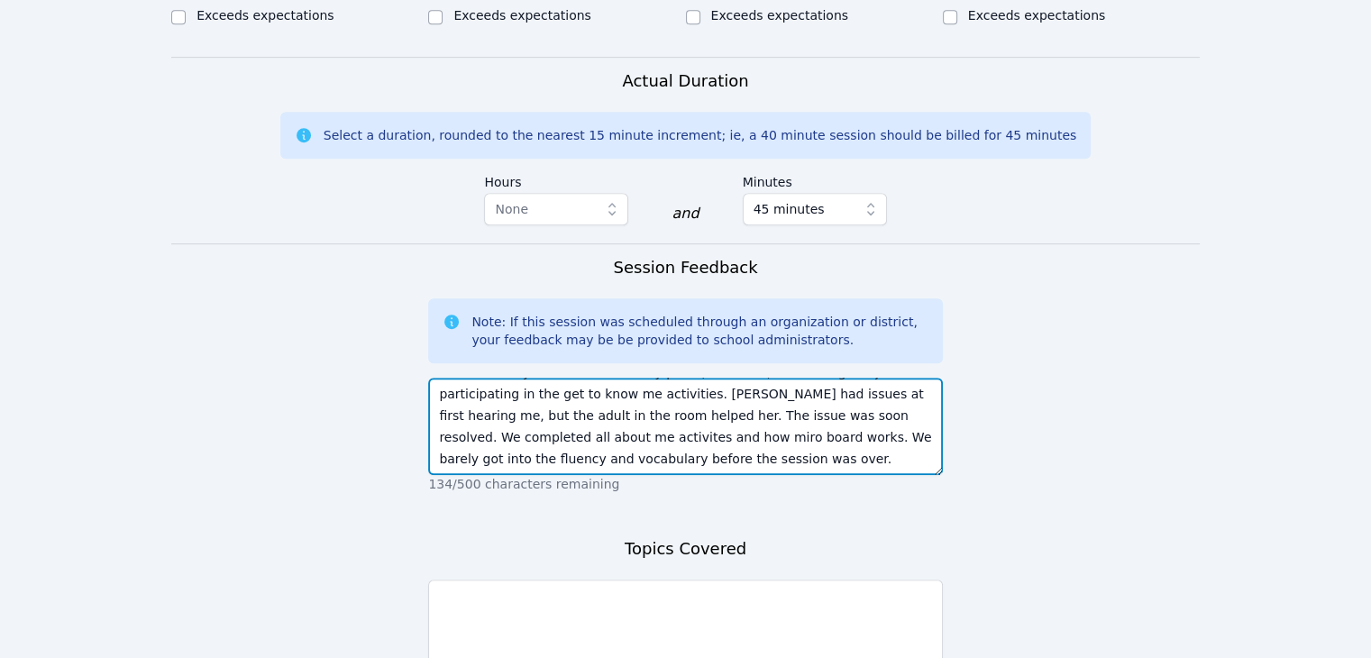
click at [475, 415] on textarea "Great first day! Students were very polite, attentive, and did a great job part…" at bounding box center [685, 426] width 514 height 97
type textarea "Great first day! Students were very polite, attentive, and did a great job part…"
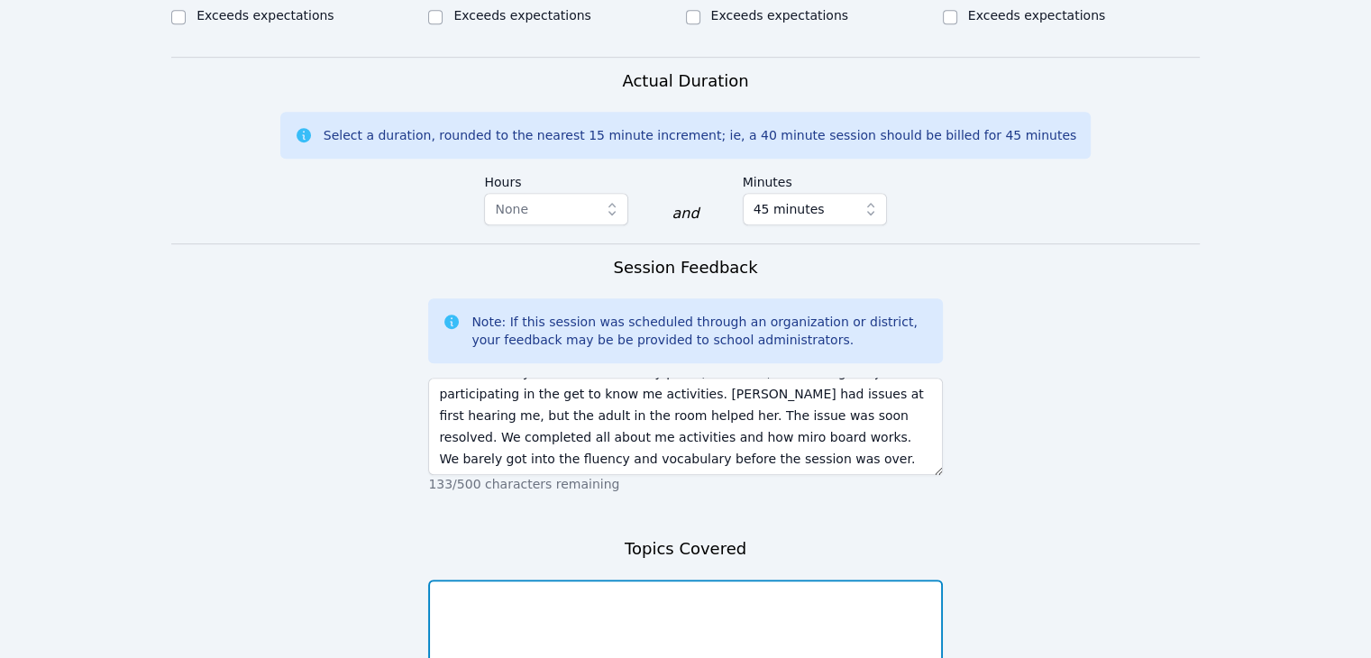
click at [508, 586] on textarea at bounding box center [685, 627] width 514 height 97
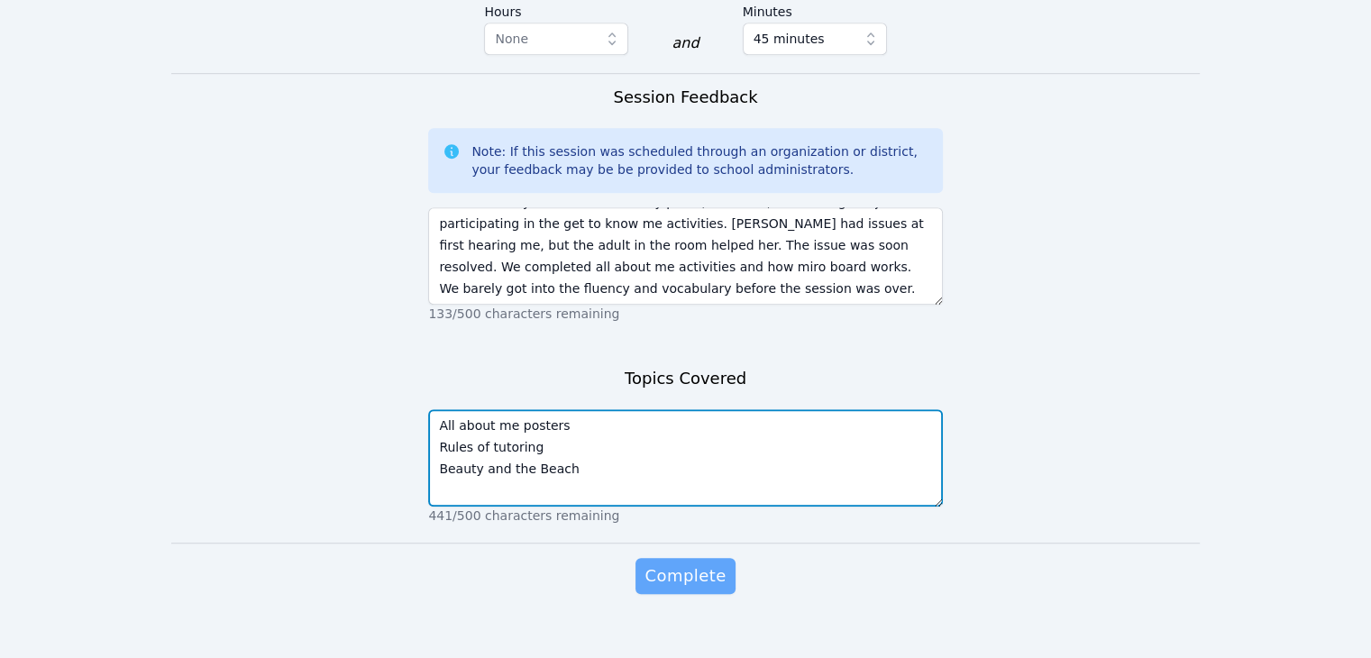
type textarea "All about me posters Rules of tutoring Beauty and the Beach"
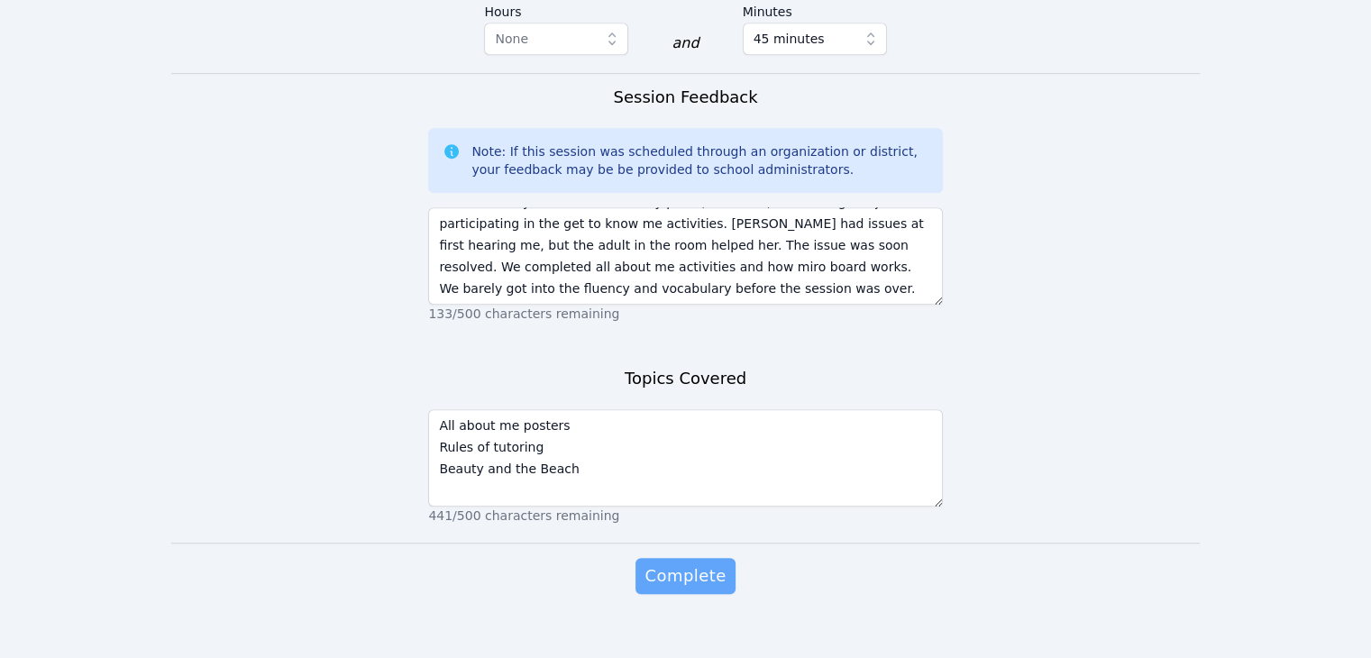
click at [689, 563] on span "Complete" at bounding box center [684, 575] width 81 height 25
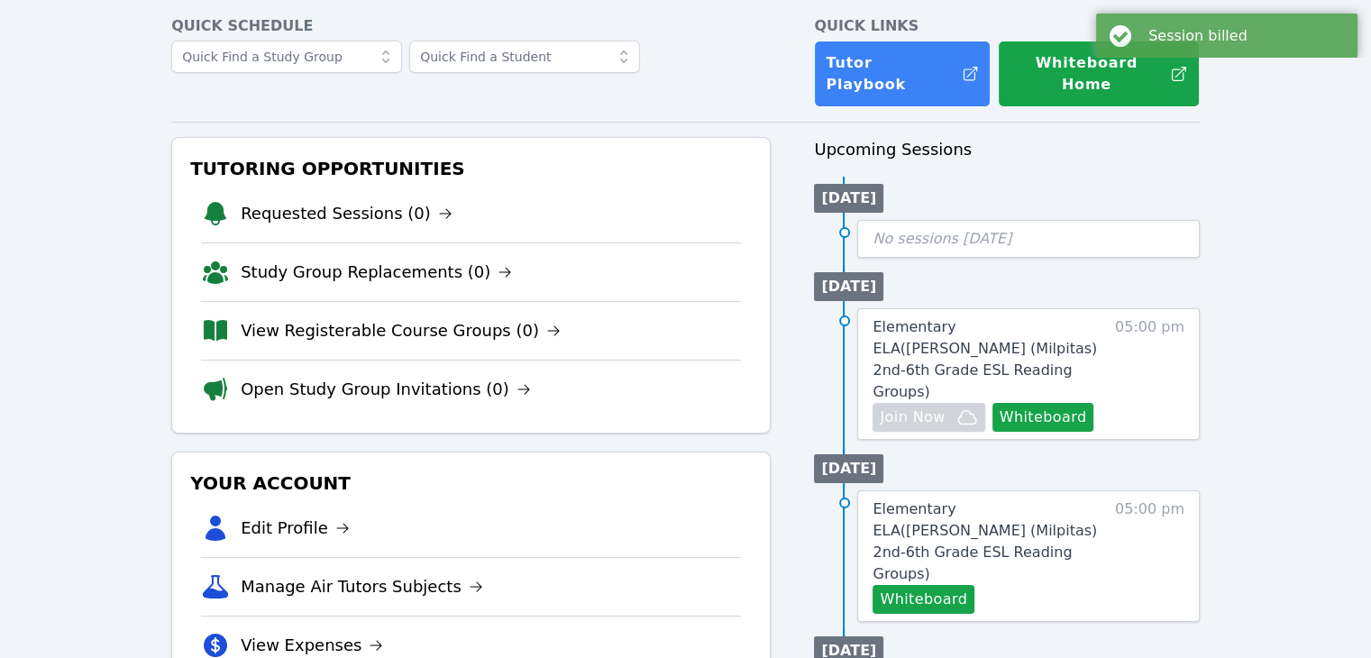
scroll to position [83, 0]
